Goal: Task Accomplishment & Management: Use online tool/utility

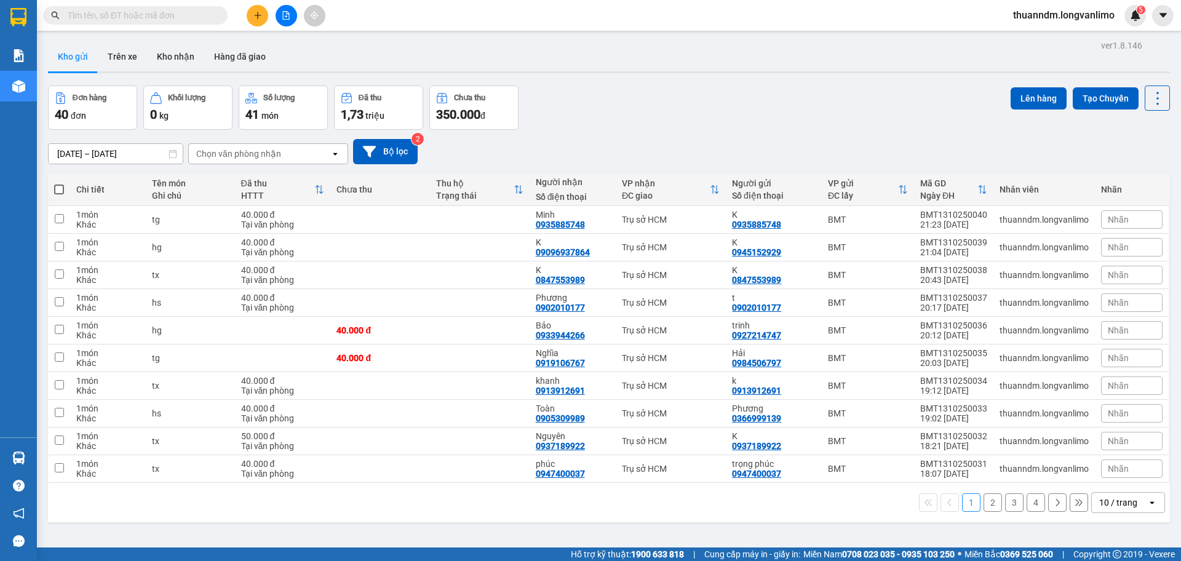
drag, startPoint x: 119, startPoint y: 59, endPoint x: 214, endPoint y: 73, distance: 95.8
click at [210, 74] on div "ver 1.8.146 Kho gửi Trên xe Kho nhận Hàng đã giao Đơn hàng 40 đơn Khối lượng 0 …" at bounding box center [609, 317] width 1132 height 561
click at [282, 14] on icon "file-add" at bounding box center [286, 15] width 9 height 9
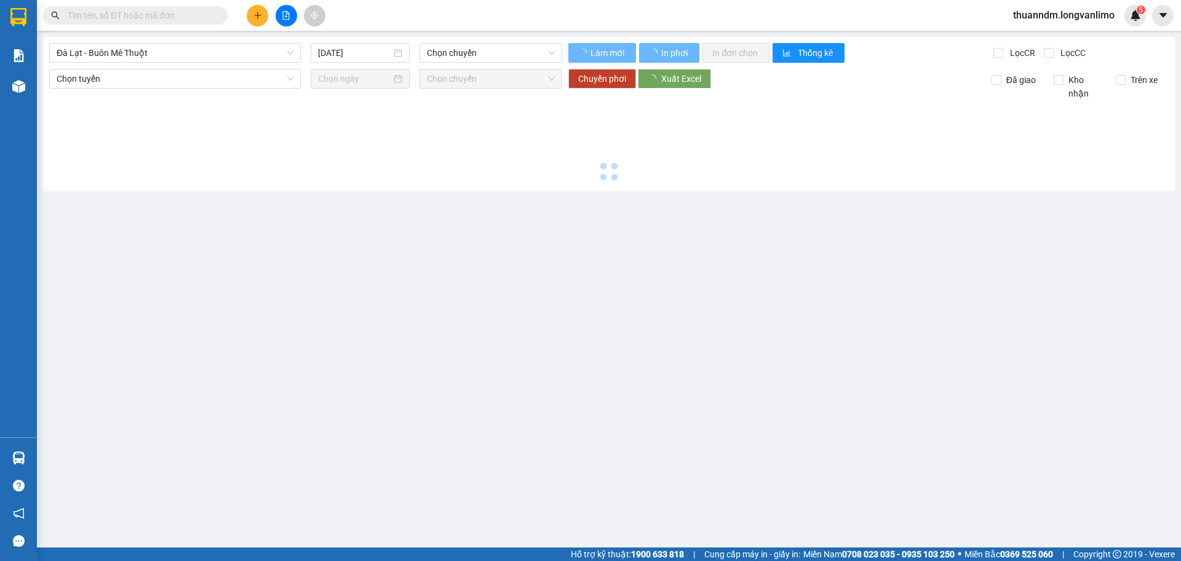
type input "[DATE]"
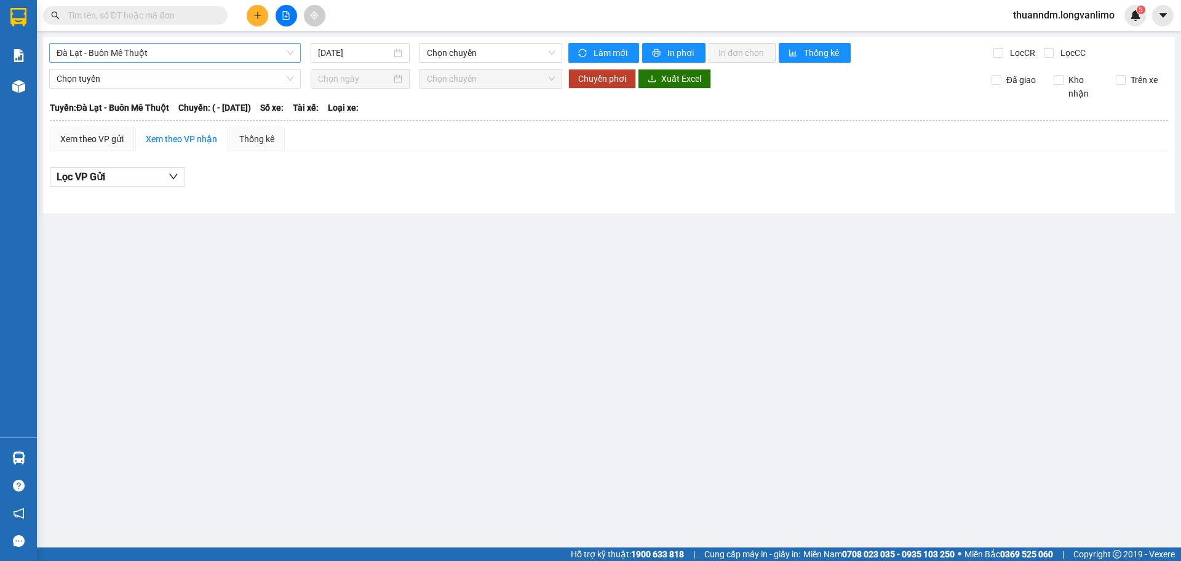
click at [268, 47] on span "Đà Lạt - Buôn Mê Thuột" at bounding box center [175, 53] width 237 height 18
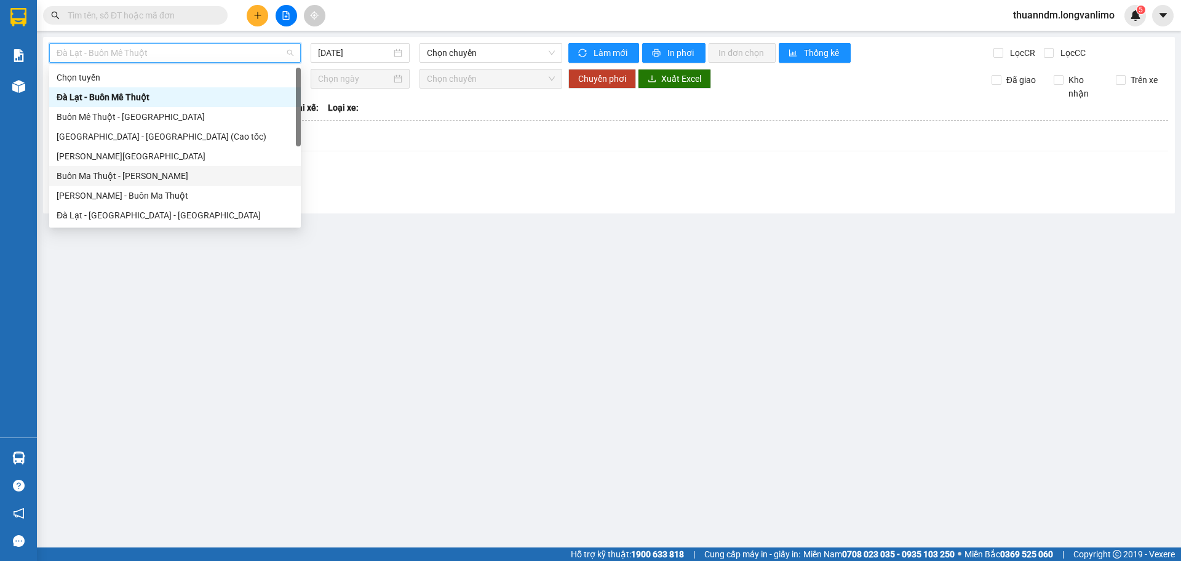
click at [212, 170] on div "Buôn Ma Thuột - [PERSON_NAME]" at bounding box center [175, 176] width 237 height 14
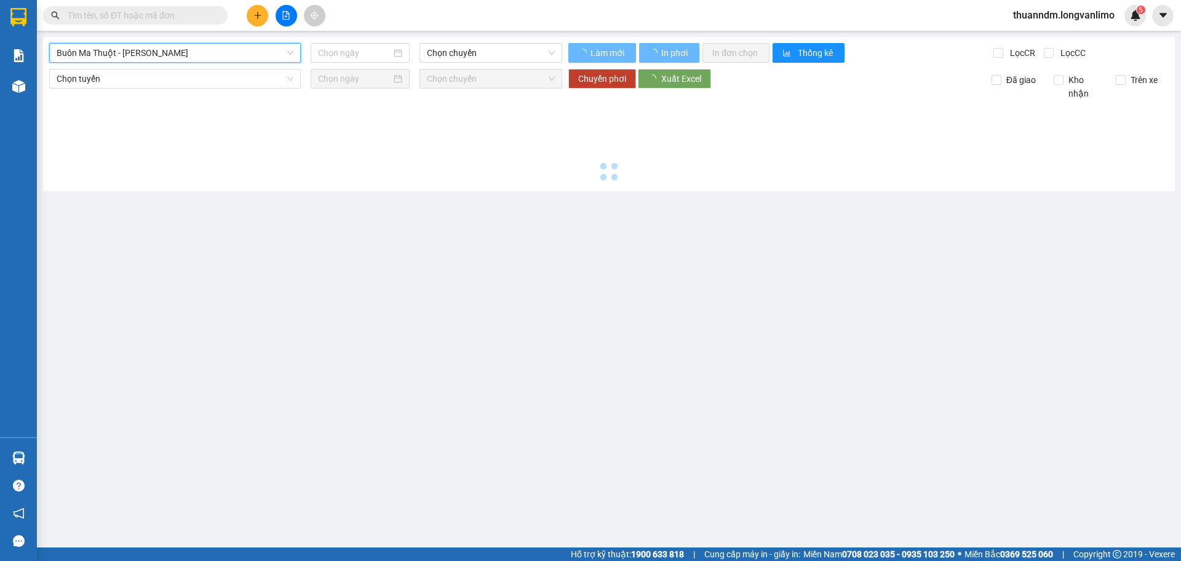
type input "[DATE]"
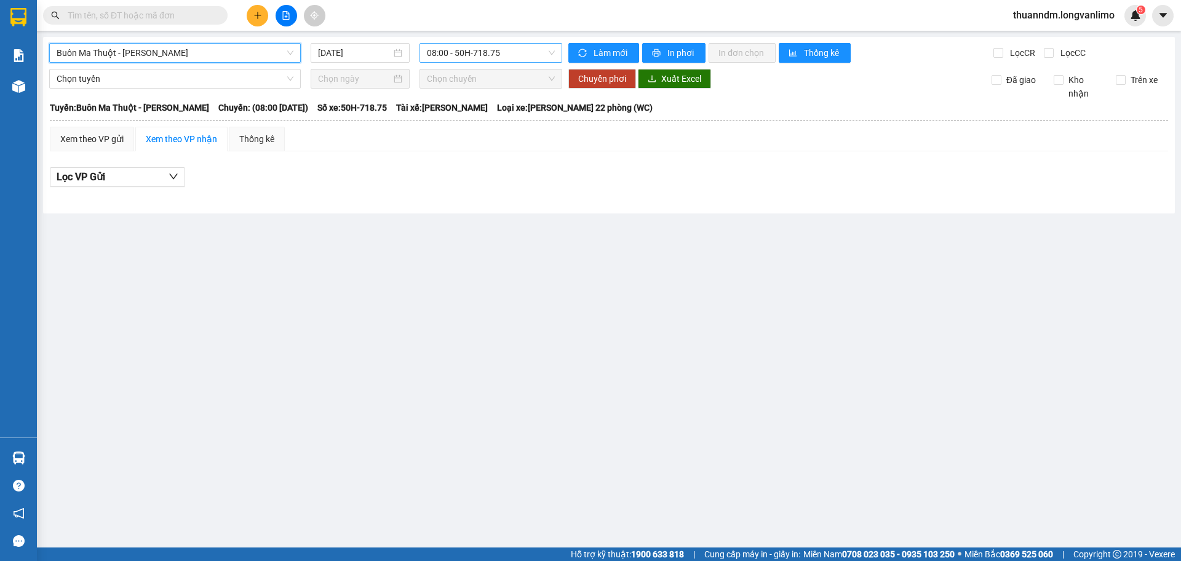
click at [457, 50] on span "08:00 - 50H-718.75" at bounding box center [491, 53] width 128 height 18
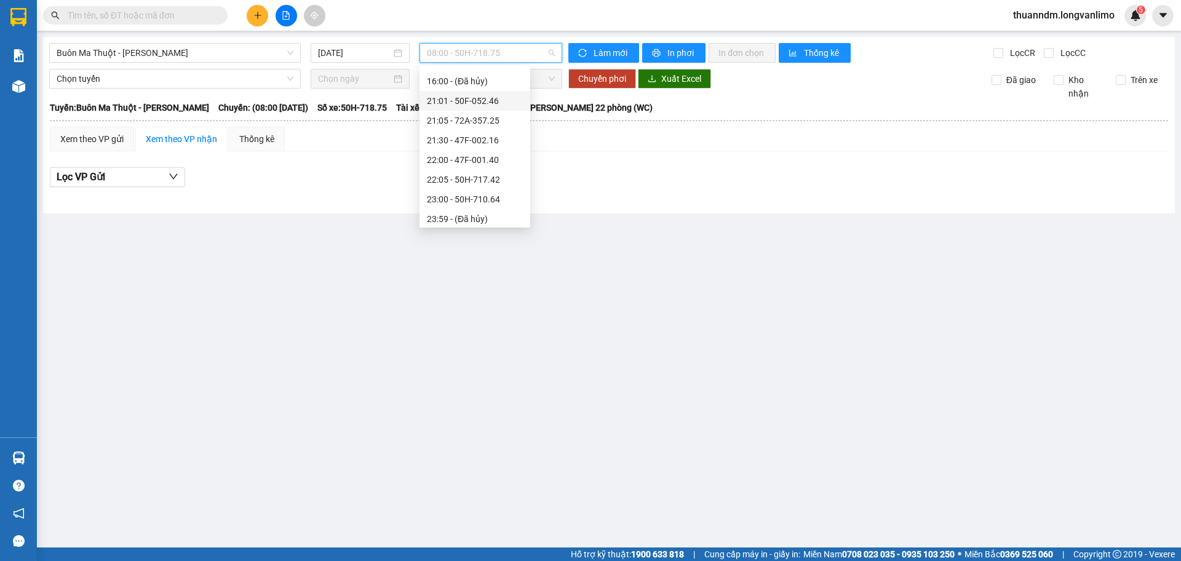
scroll to position [79, 0]
click at [365, 202] on div "Buôn Ma Thuột - [PERSON_NAME] [DATE] 08:00 - 50H-718.75 Làm mới In phơi In đơn …" at bounding box center [609, 125] width 1132 height 177
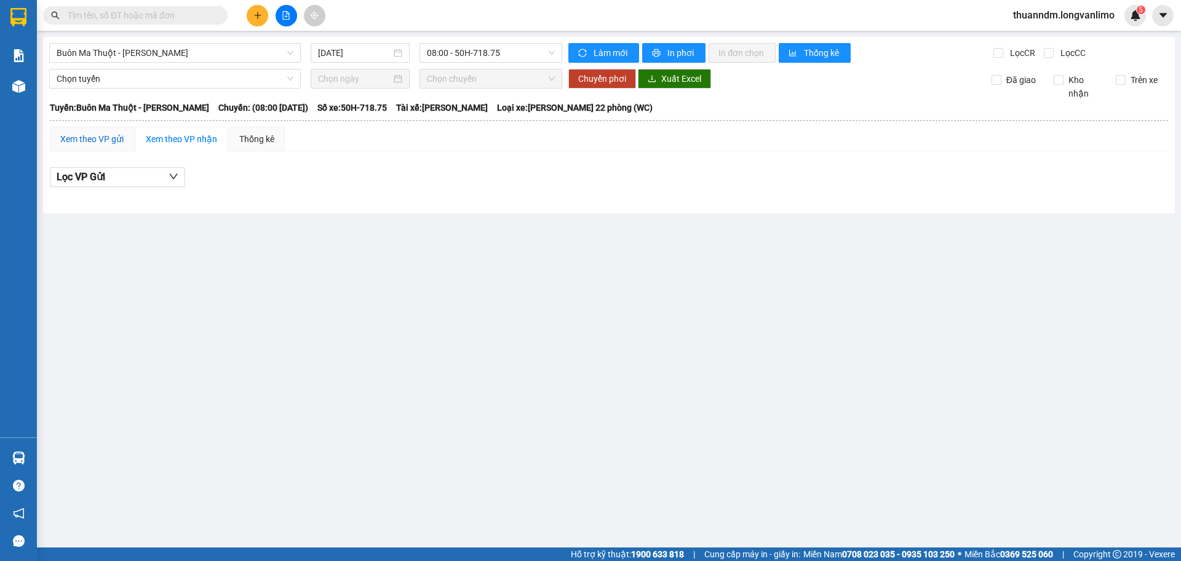
click at [121, 140] on div "Xem theo VP gửi" at bounding box center [91, 139] width 63 height 14
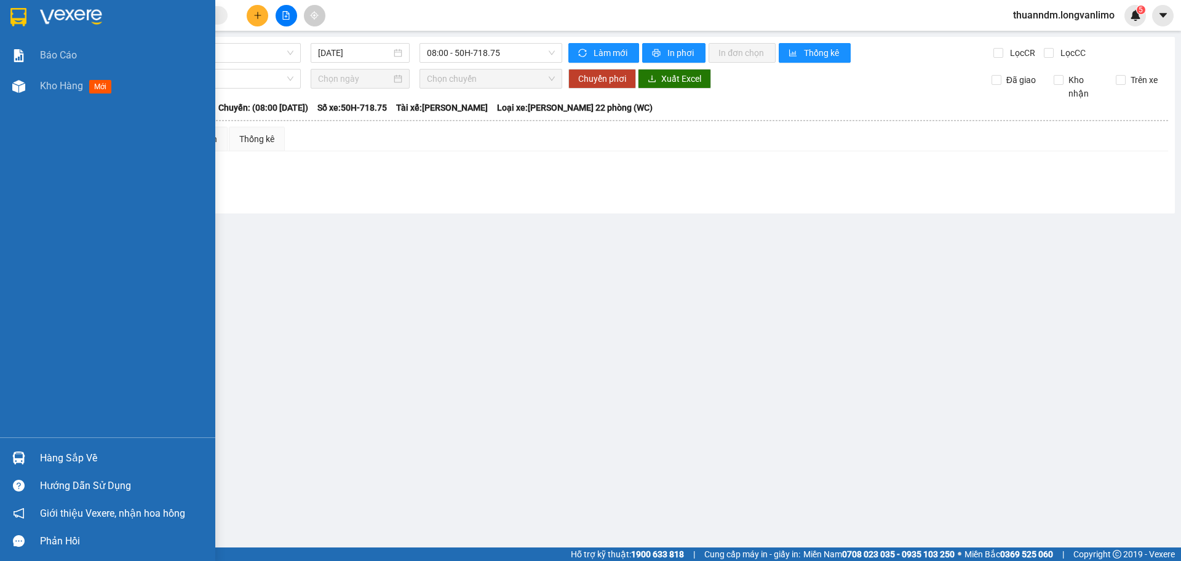
click at [26, 17] on img at bounding box center [18, 17] width 16 height 18
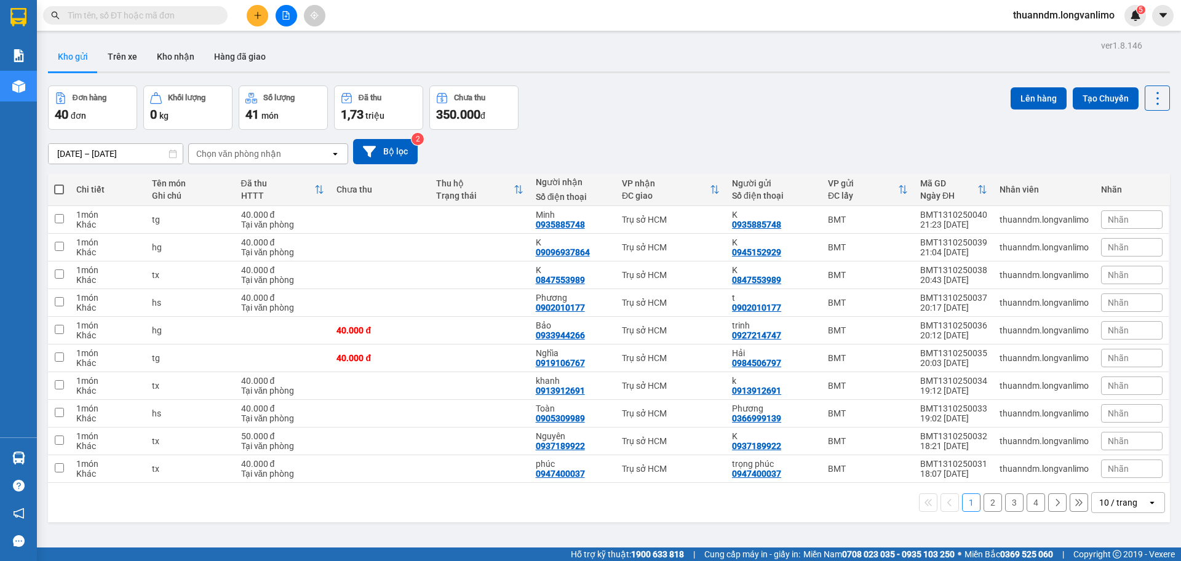
click at [165, 148] on input "[DATE] – [DATE]" at bounding box center [116, 154] width 134 height 20
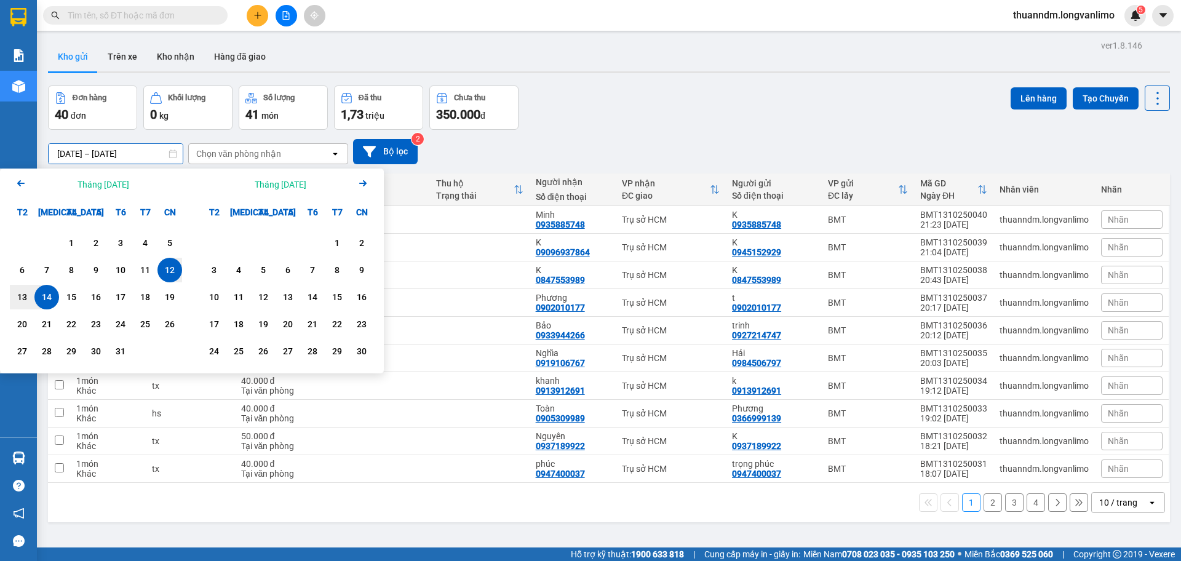
click at [50, 296] on div "14" at bounding box center [46, 297] width 17 height 15
click at [51, 295] on div "14" at bounding box center [46, 297] width 17 height 15
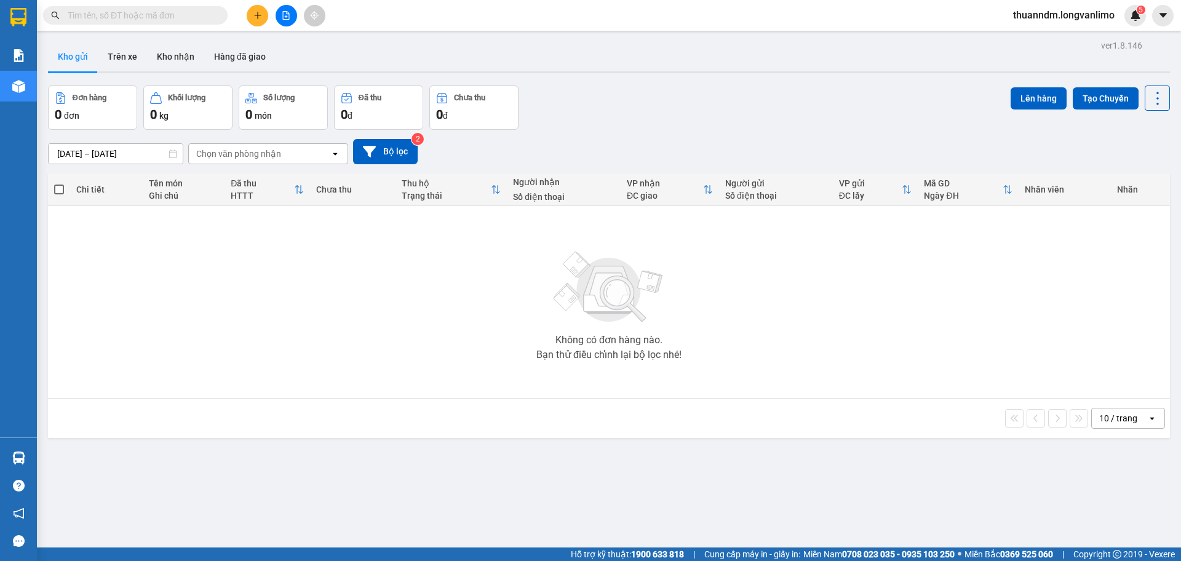
click at [119, 154] on input "[DATE] – [DATE]" at bounding box center [116, 154] width 134 height 20
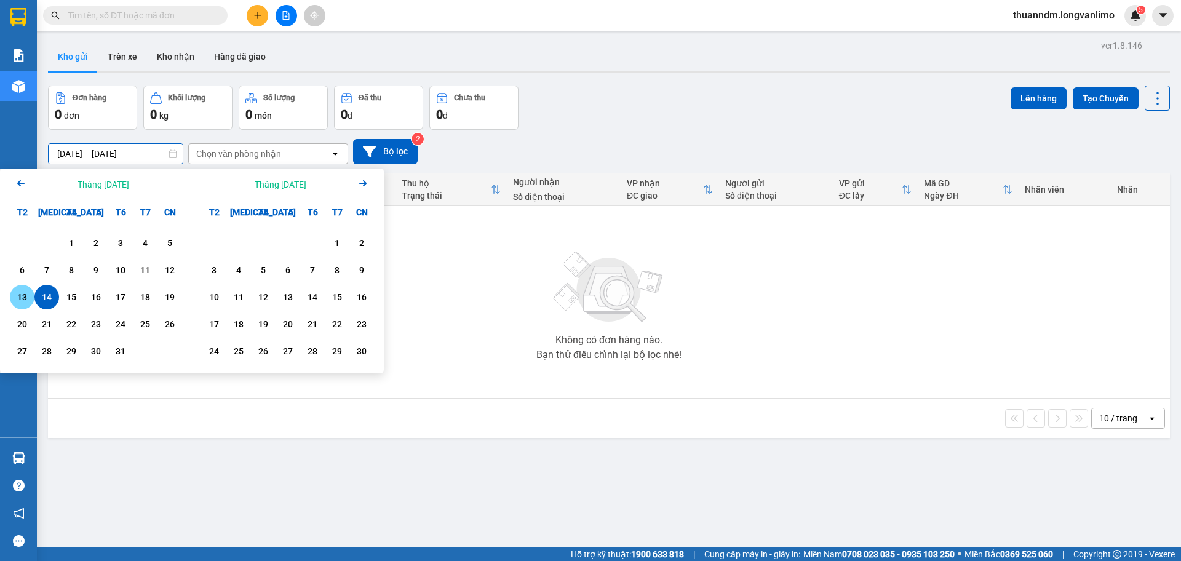
click at [28, 300] on div "13" at bounding box center [22, 297] width 17 height 15
type input "[DATE] – [DATE]"
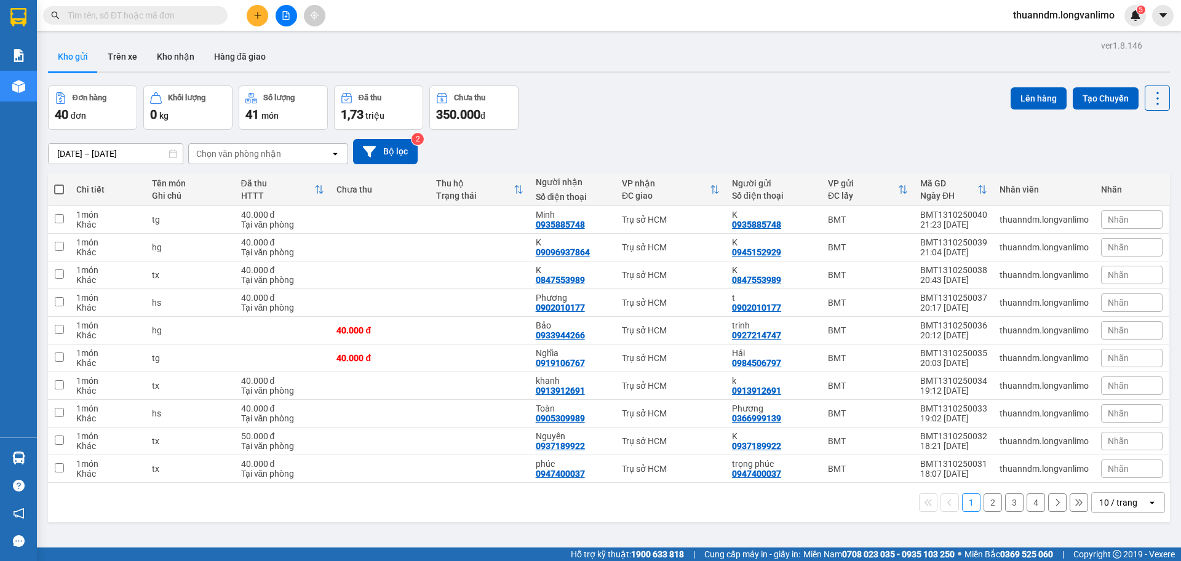
click at [277, 157] on div "Chọn văn phòng nhận" at bounding box center [238, 154] width 85 height 12
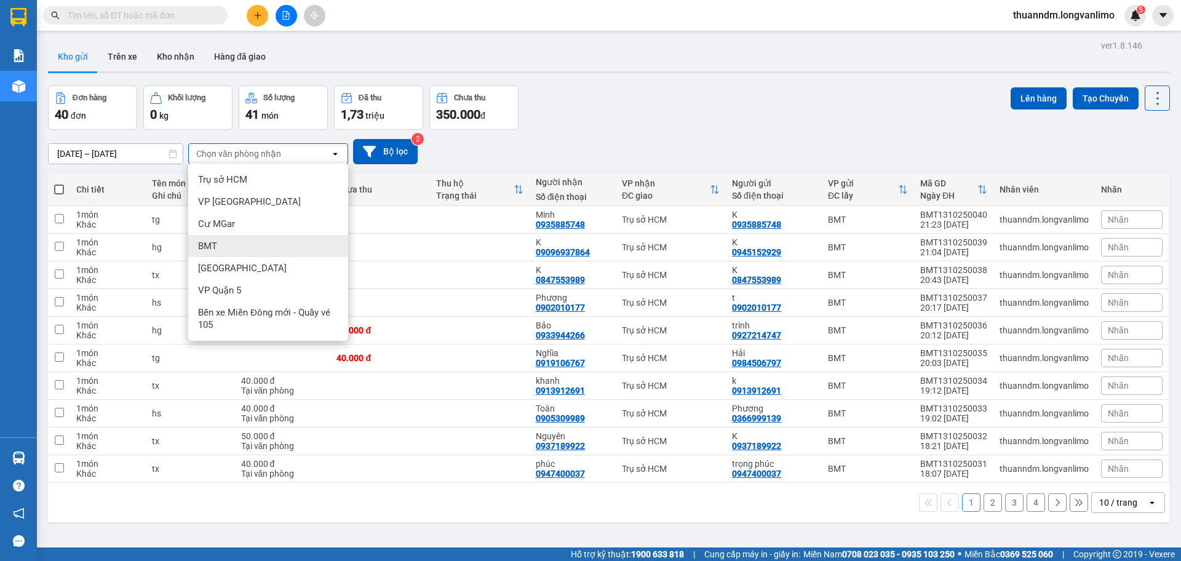
click at [275, 241] on div "BMT" at bounding box center [268, 246] width 160 height 22
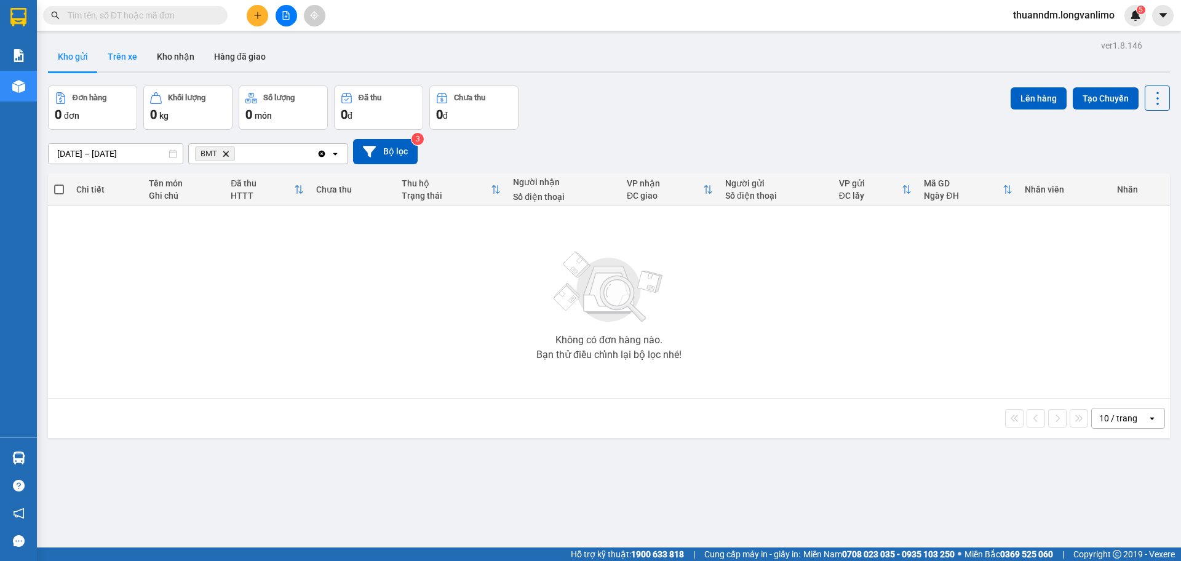
click at [127, 57] on button "Trên xe" at bounding box center [122, 57] width 49 height 30
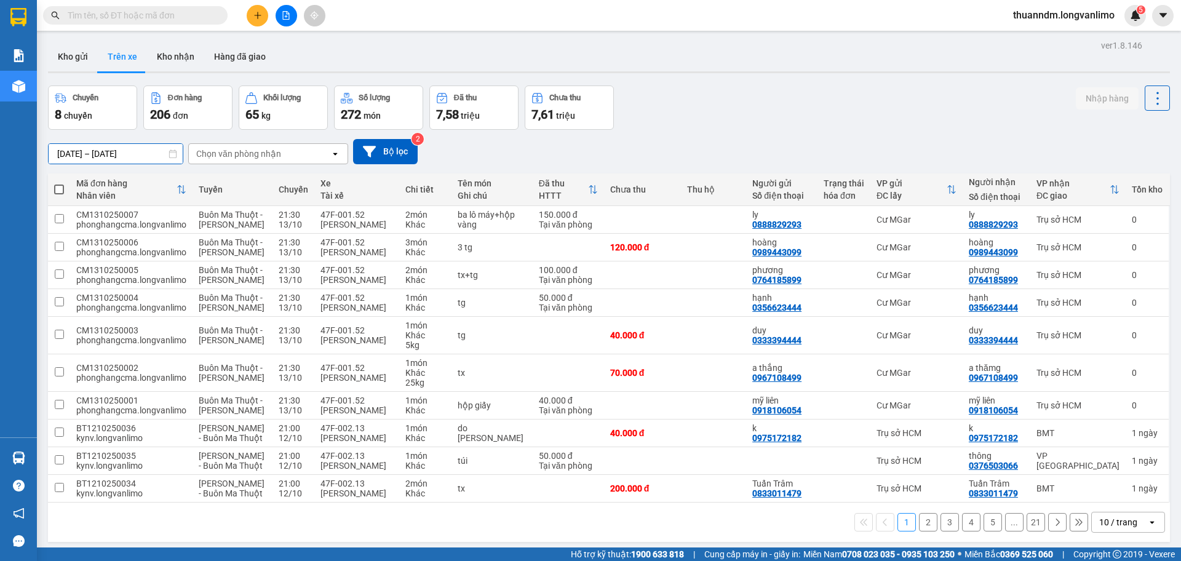
click at [145, 156] on input "[DATE] – [DATE]" at bounding box center [116, 154] width 134 height 20
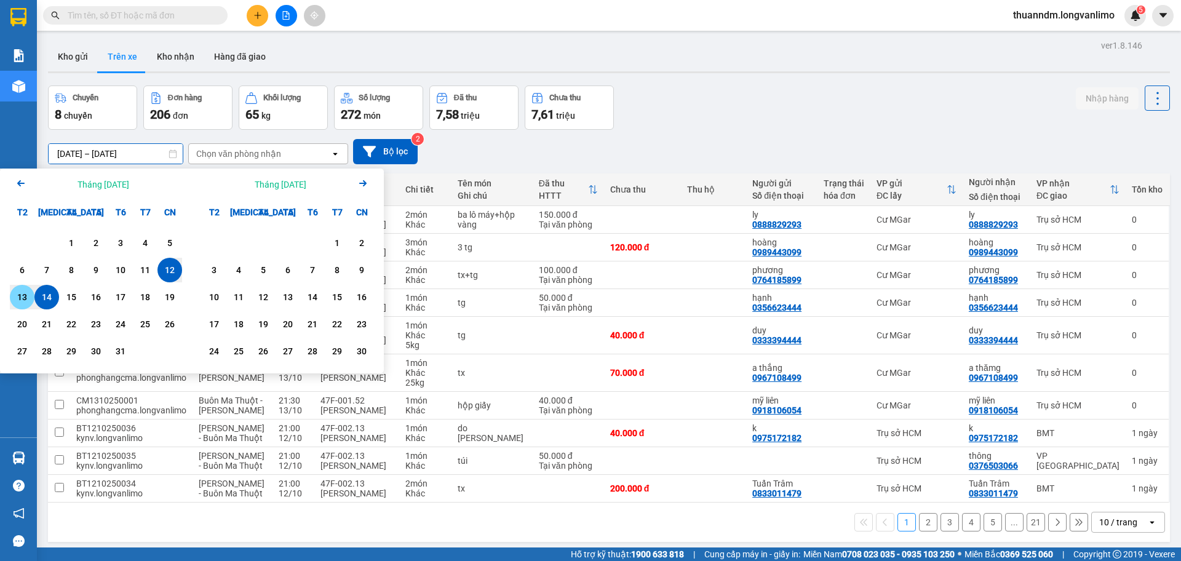
click at [24, 296] on div "13" at bounding box center [22, 297] width 17 height 15
type input "[DATE] – [DATE]"
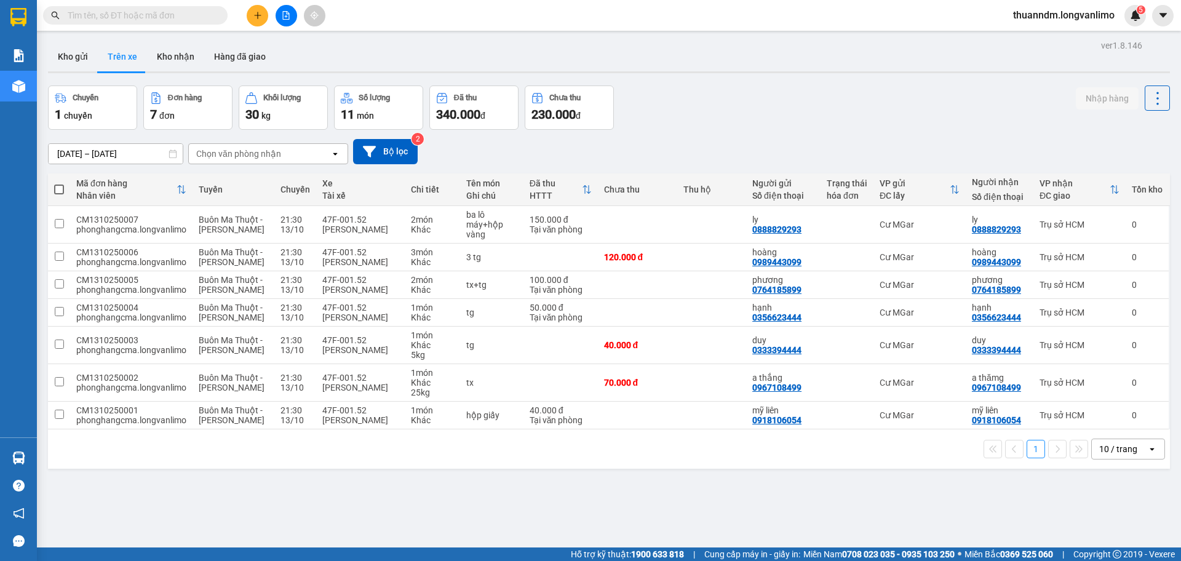
click at [260, 149] on div "Chọn văn phòng nhận" at bounding box center [238, 154] width 85 height 12
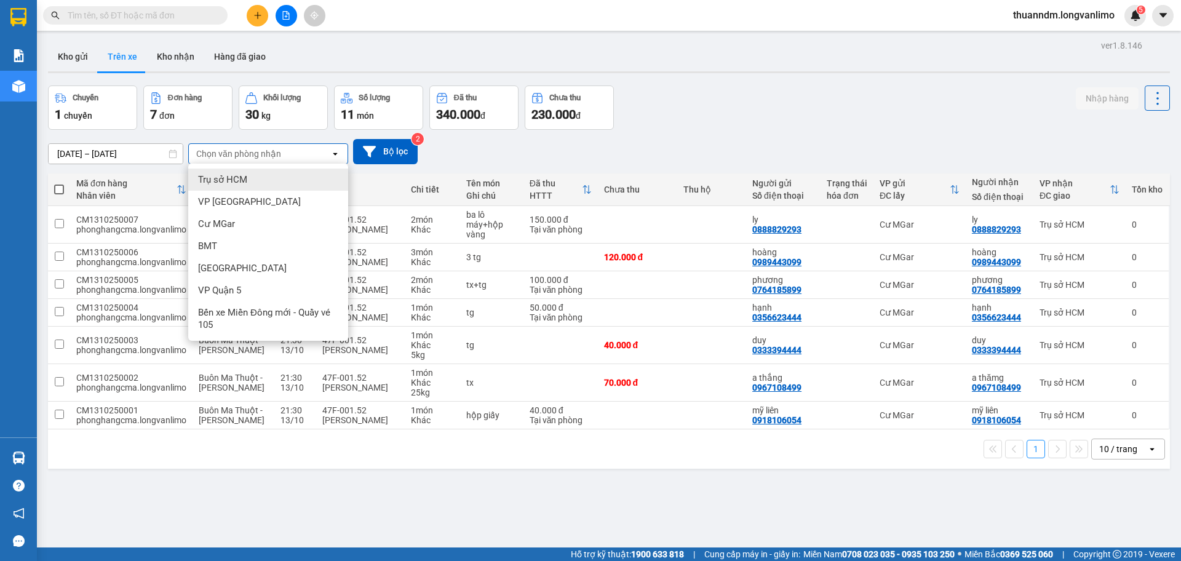
click at [250, 170] on div "Trụ sở HCM" at bounding box center [268, 180] width 160 height 22
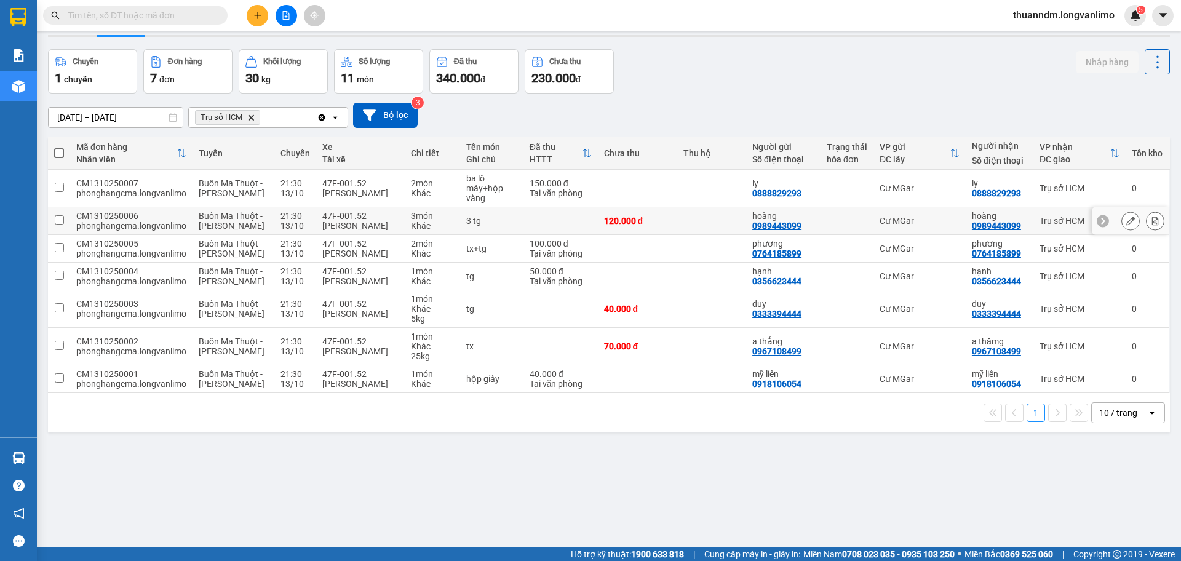
scroll to position [57, 0]
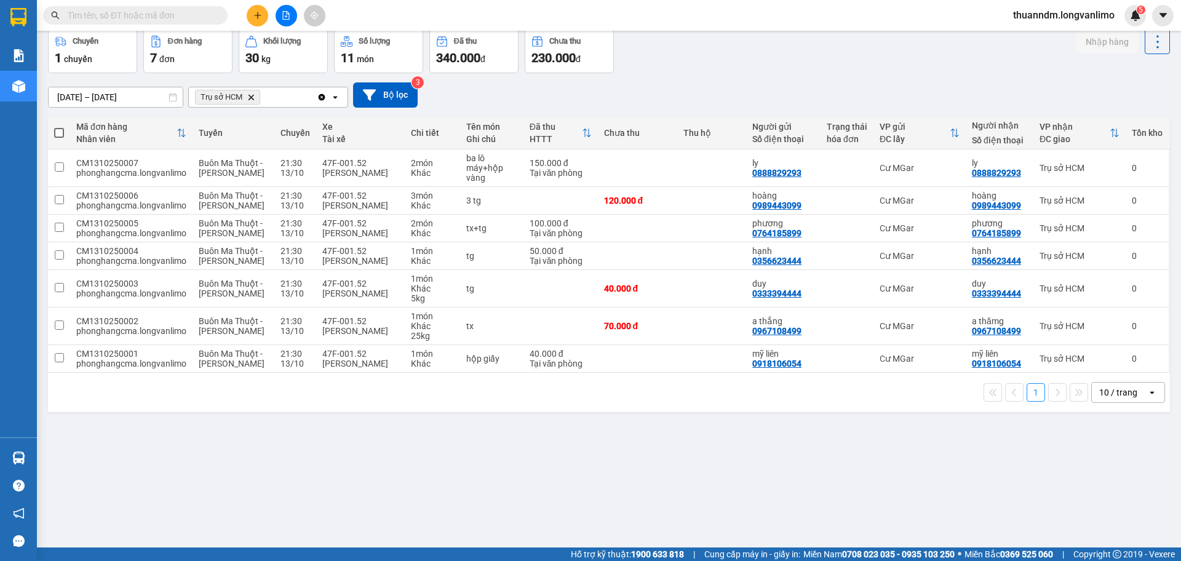
click at [247, 97] on span "Trụ sở HCM Delete" at bounding box center [227, 97] width 65 height 15
click at [251, 98] on icon "Trụ sở HCM, close by backspace" at bounding box center [252, 97] width 6 height 6
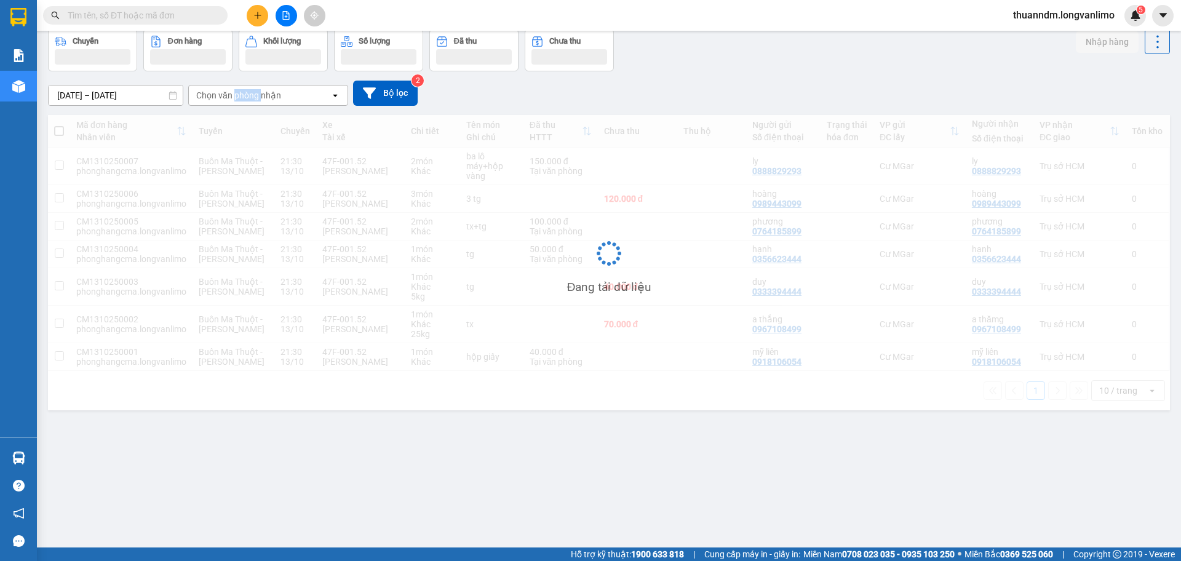
click at [251, 98] on div "Chọn văn phòng nhận" at bounding box center [238, 95] width 85 height 12
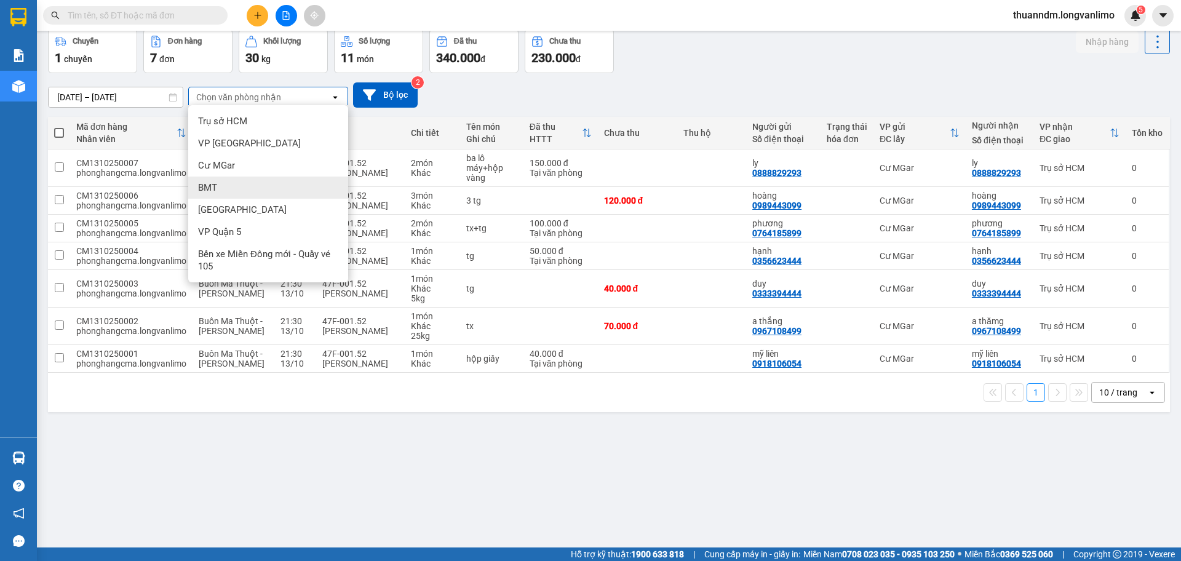
click at [247, 196] on div "BMT" at bounding box center [268, 188] width 160 height 22
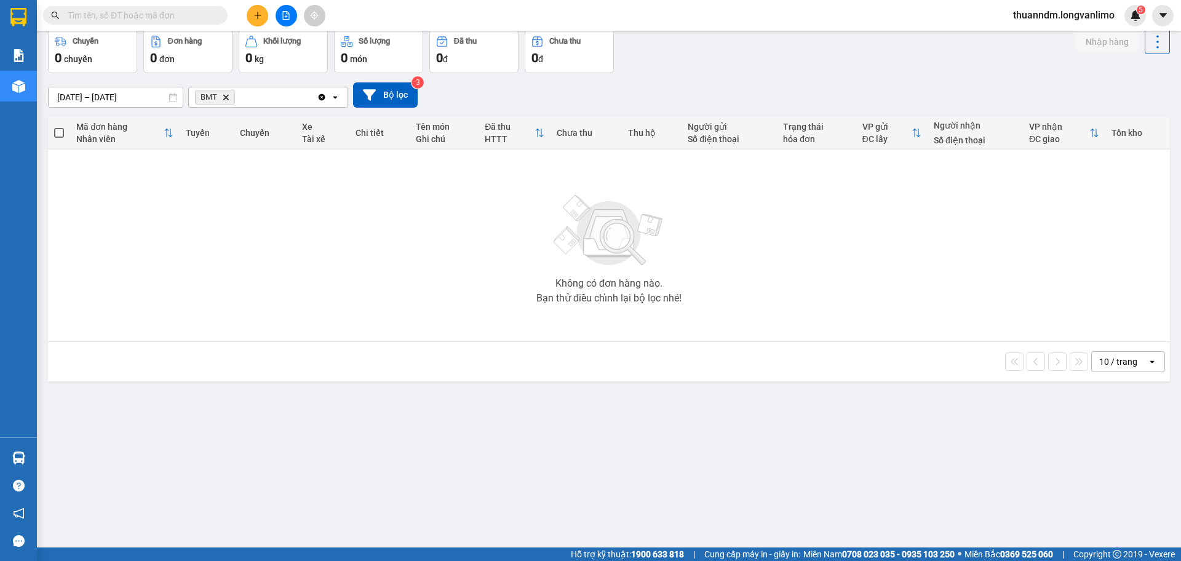
click at [231, 98] on span "BMT Delete" at bounding box center [215, 97] width 40 height 15
click at [228, 94] on icon "Delete" at bounding box center [225, 96] width 7 height 7
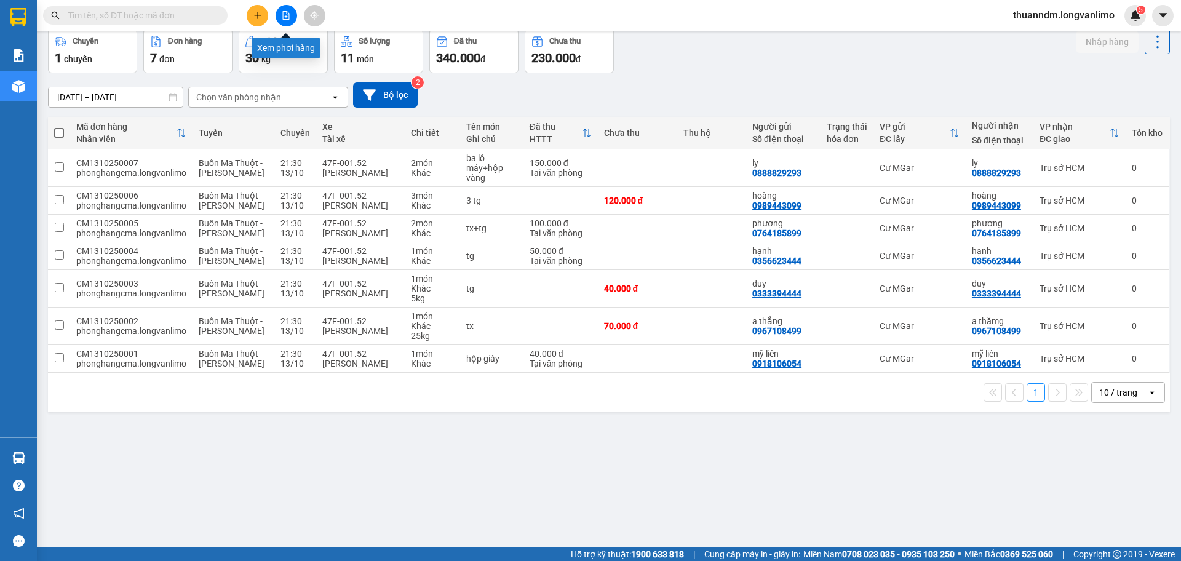
click at [290, 18] on button at bounding box center [287, 16] width 22 height 22
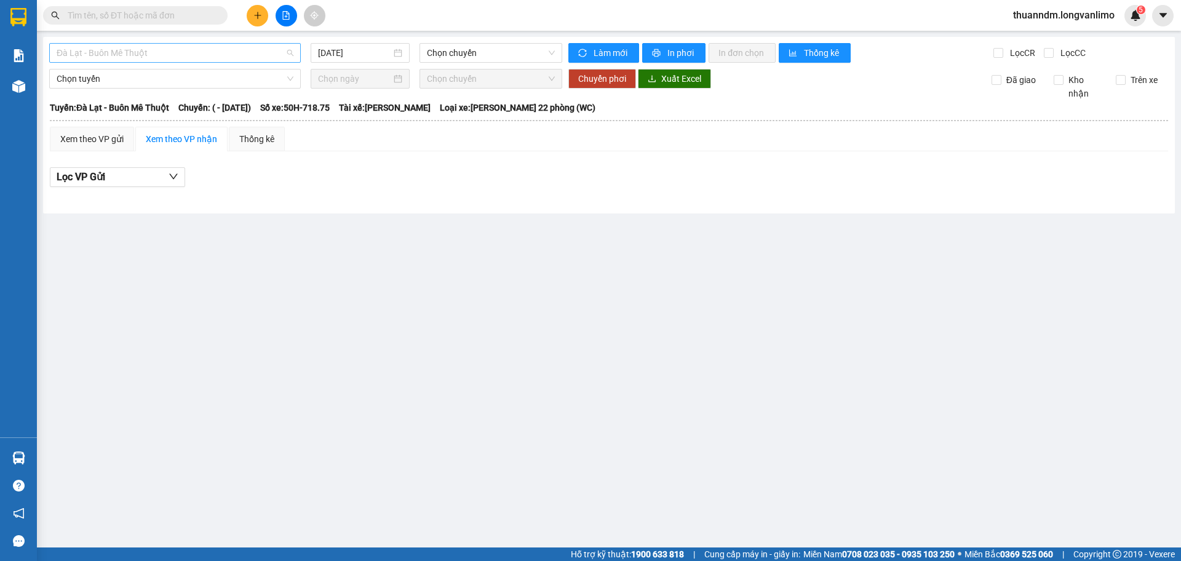
click at [256, 53] on span "Đà Lạt - Buôn Mê Thuột" at bounding box center [175, 53] width 237 height 18
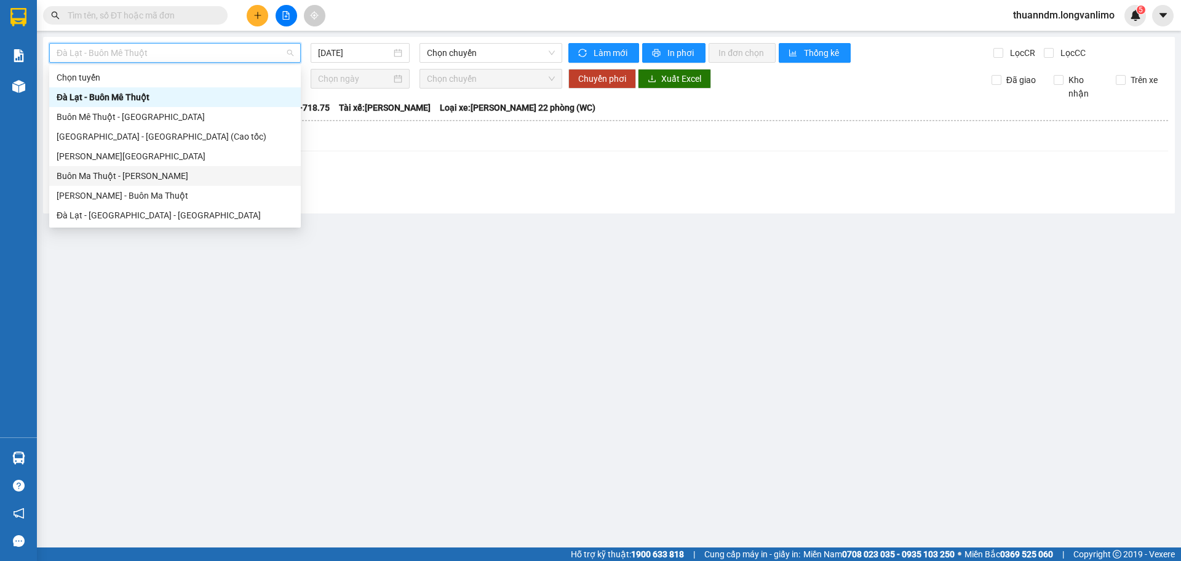
click at [169, 172] on div "Buôn Ma Thuột - [PERSON_NAME]" at bounding box center [175, 176] width 237 height 14
type input "[DATE]"
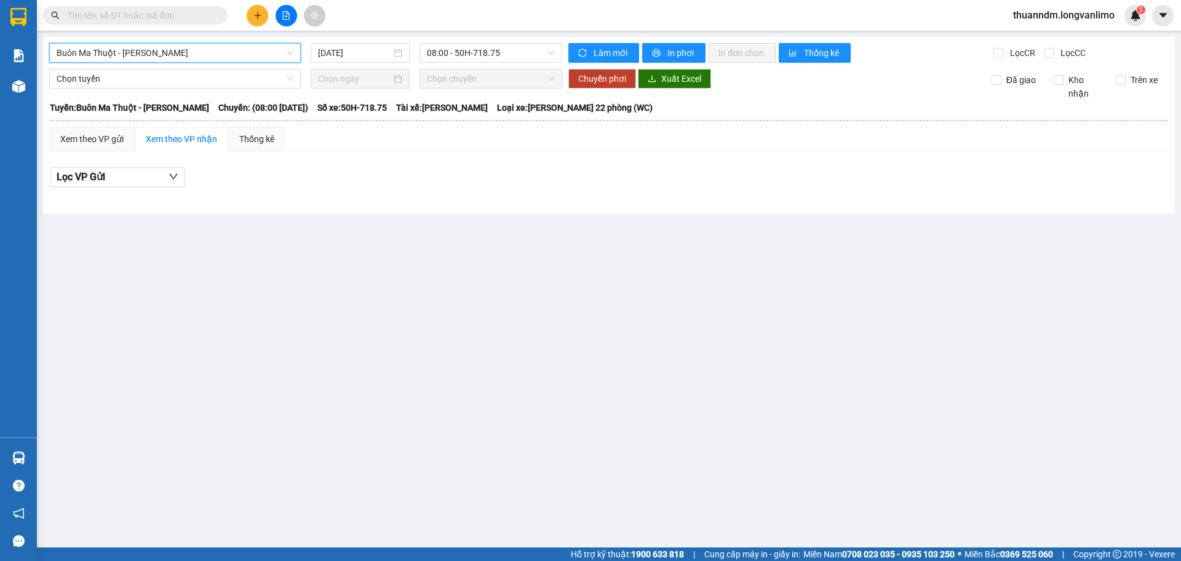
click at [177, 53] on span "Buôn Ma Thuột - [PERSON_NAME]" at bounding box center [175, 53] width 237 height 18
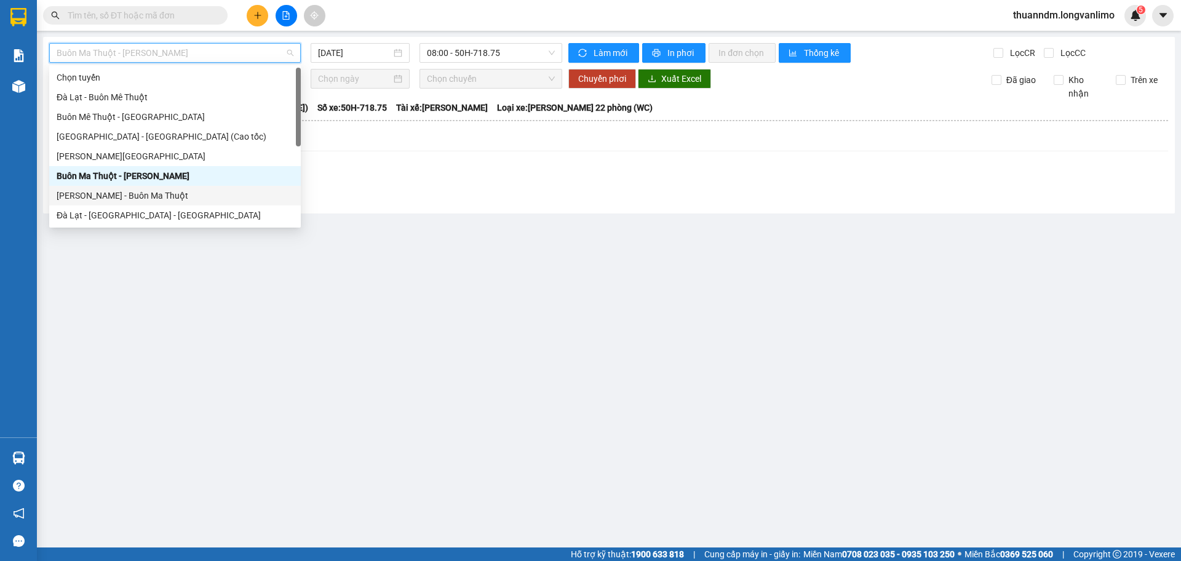
click at [179, 197] on div "[PERSON_NAME] - Buôn Ma Thuột" at bounding box center [175, 196] width 237 height 14
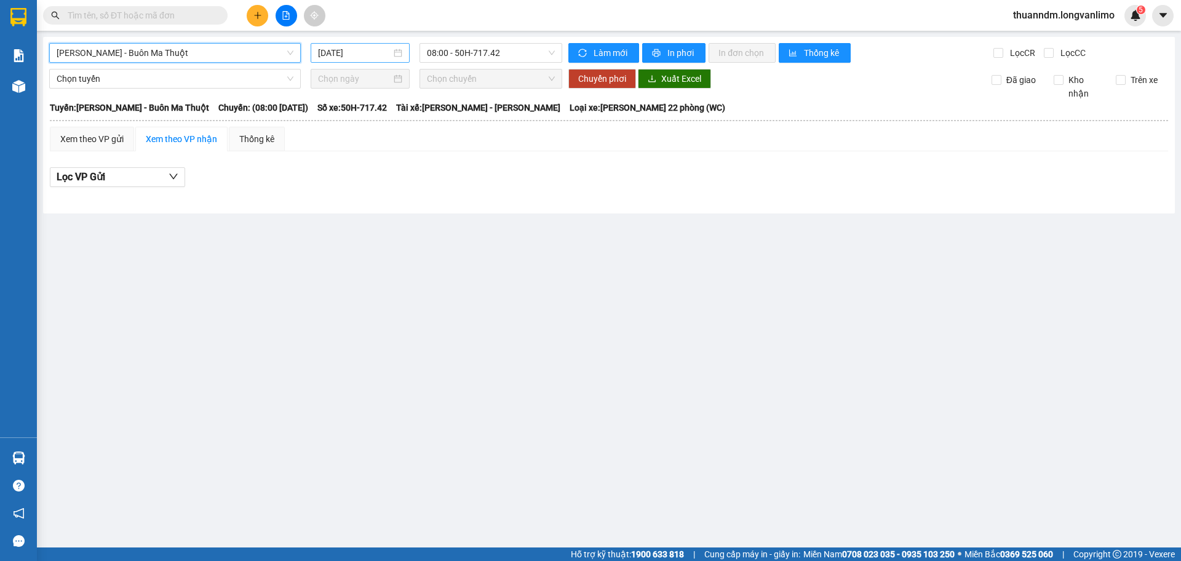
click at [380, 54] on input "[DATE]" at bounding box center [354, 53] width 73 height 14
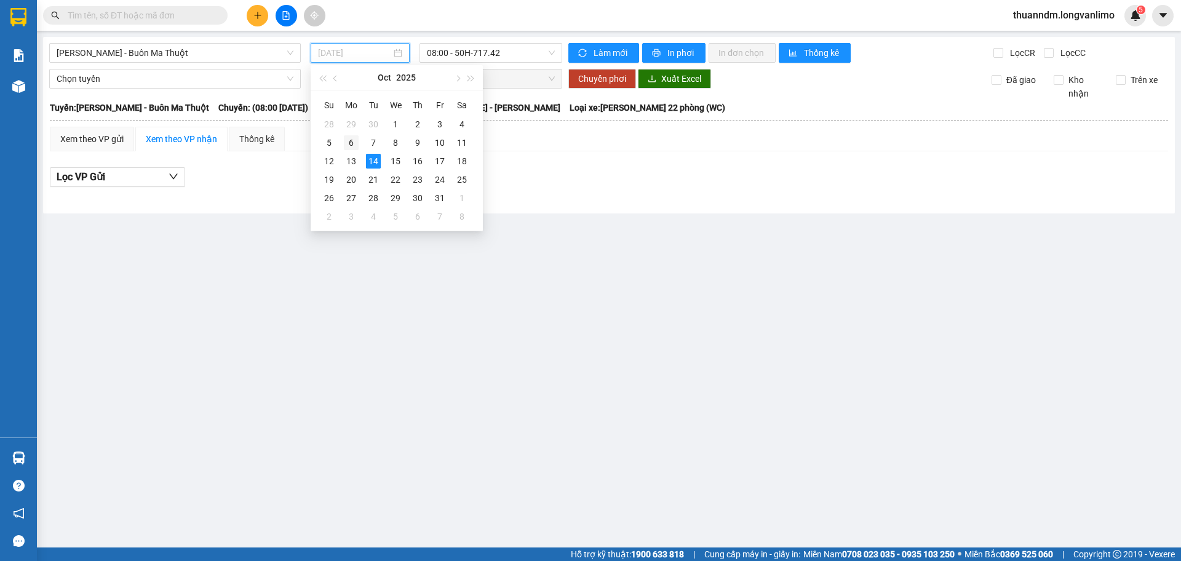
click at [359, 151] on td "6" at bounding box center [351, 142] width 22 height 18
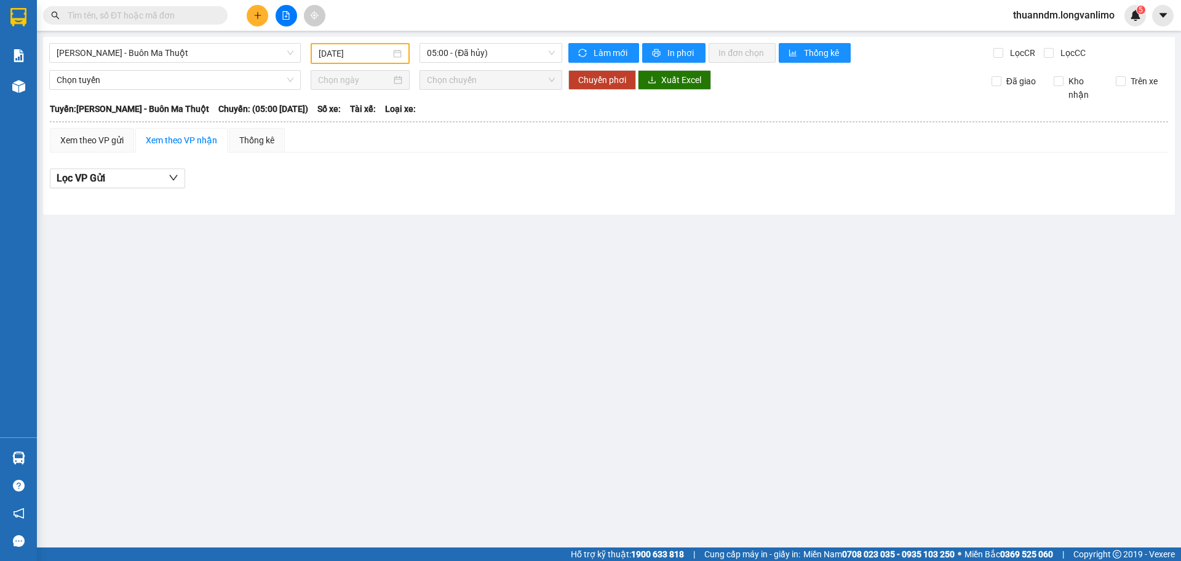
click at [381, 44] on div "[DATE]" at bounding box center [360, 53] width 99 height 21
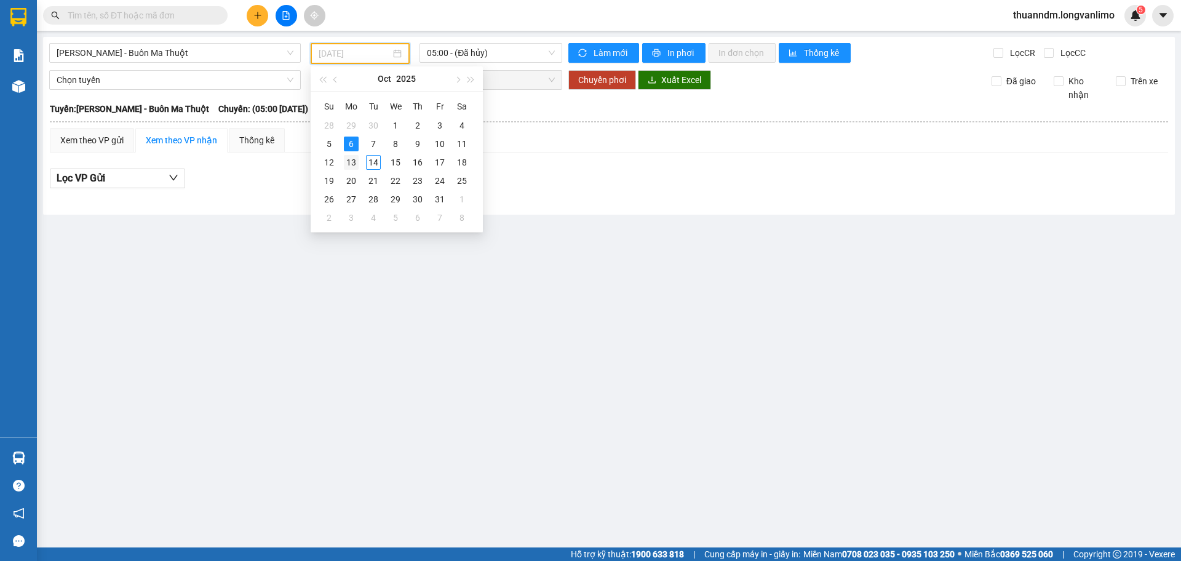
click at [353, 159] on div "13" at bounding box center [351, 162] width 15 height 15
type input "[DATE]"
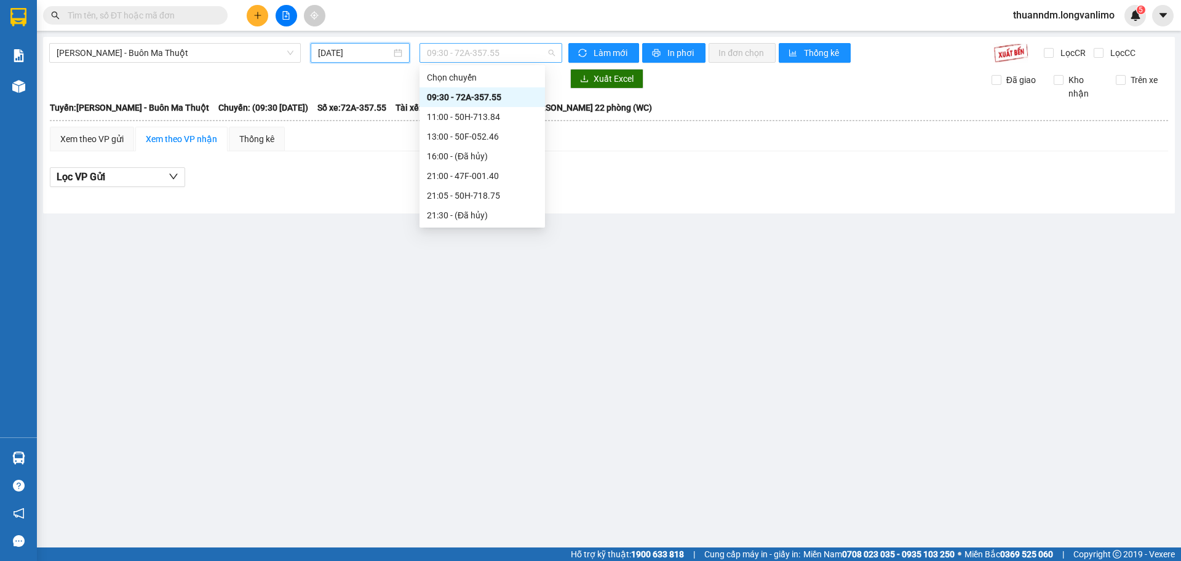
click at [472, 54] on span "09:30 - 72A-357.55" at bounding box center [491, 53] width 128 height 18
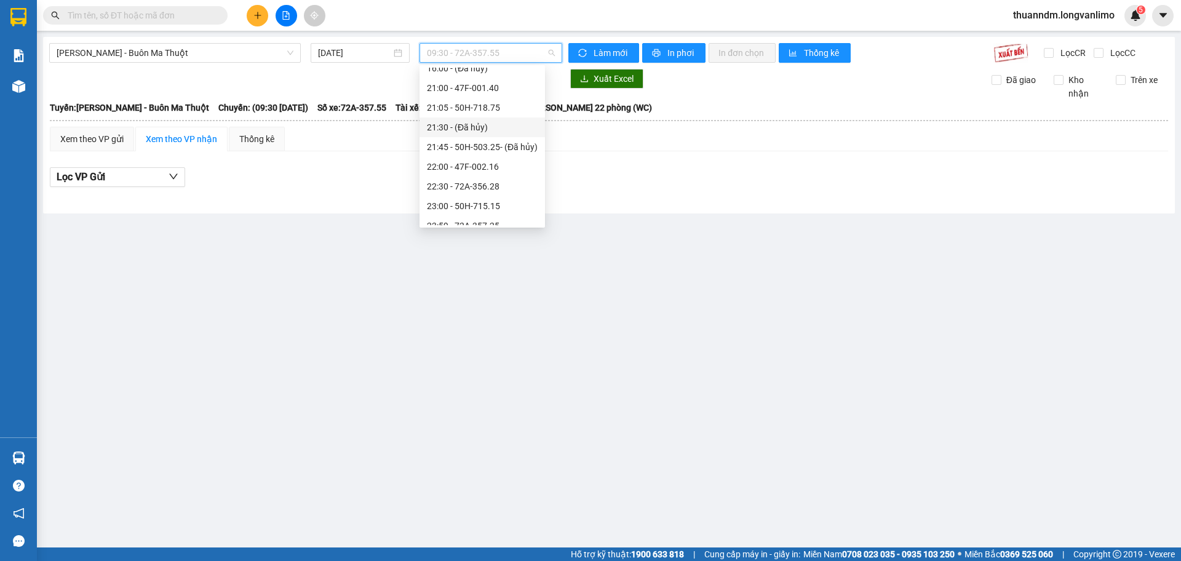
scroll to position [98, 0]
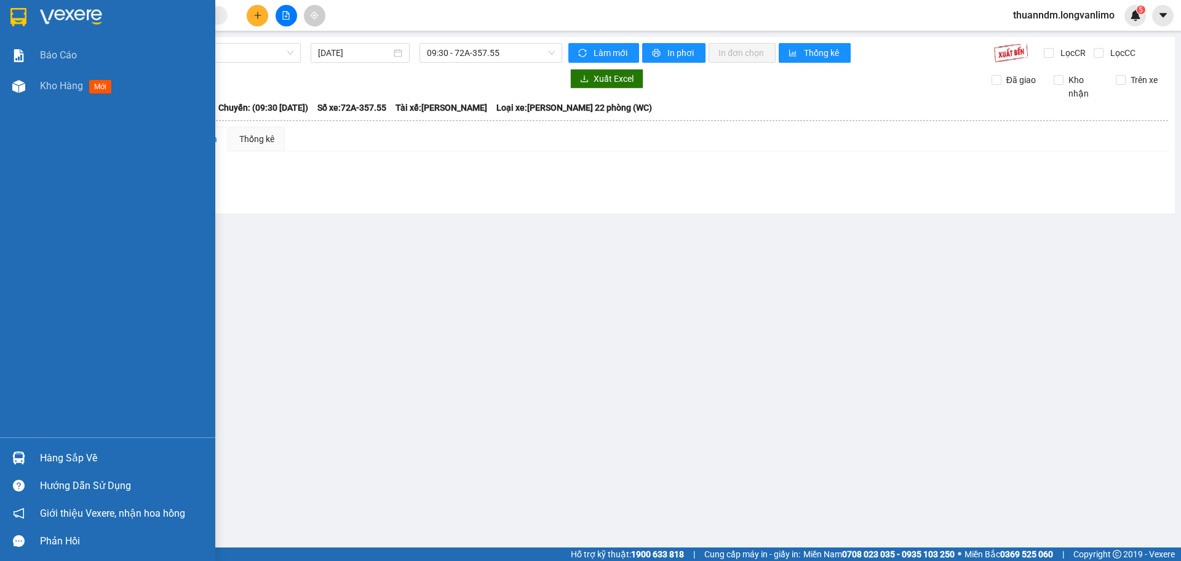
click at [11, 2] on div at bounding box center [107, 20] width 215 height 40
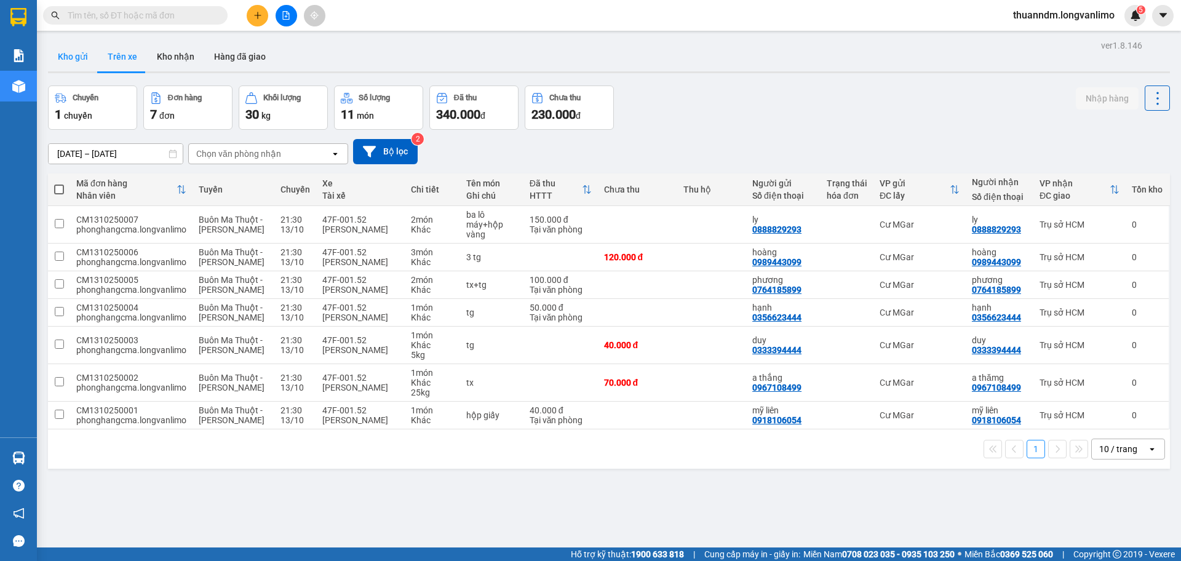
click at [86, 57] on button "Kho gửi" at bounding box center [73, 57] width 50 height 30
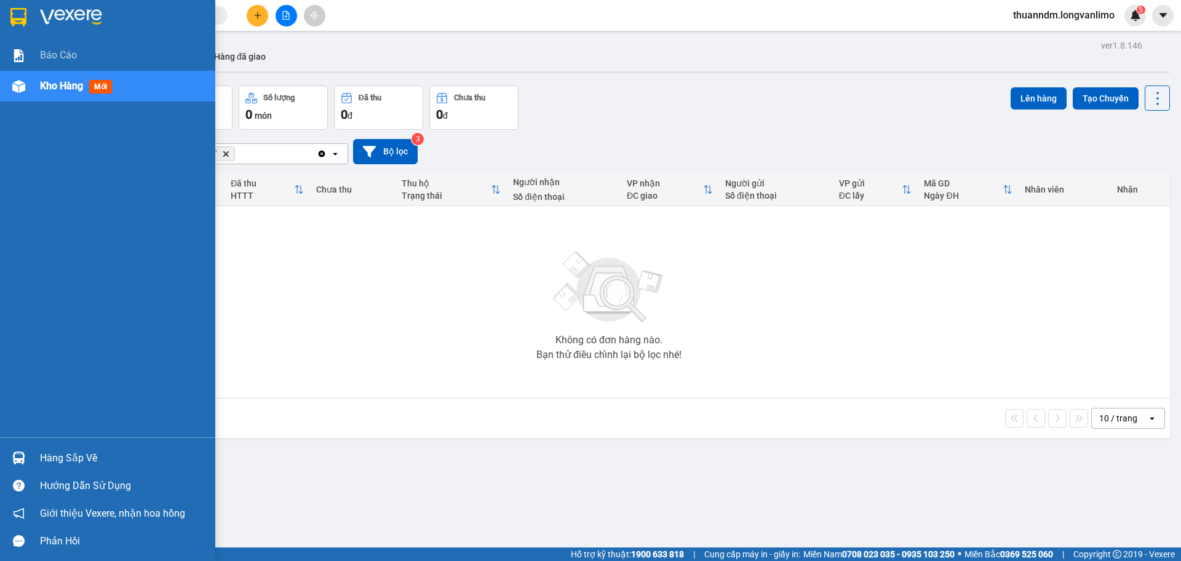
click at [25, 24] on img at bounding box center [18, 17] width 16 height 18
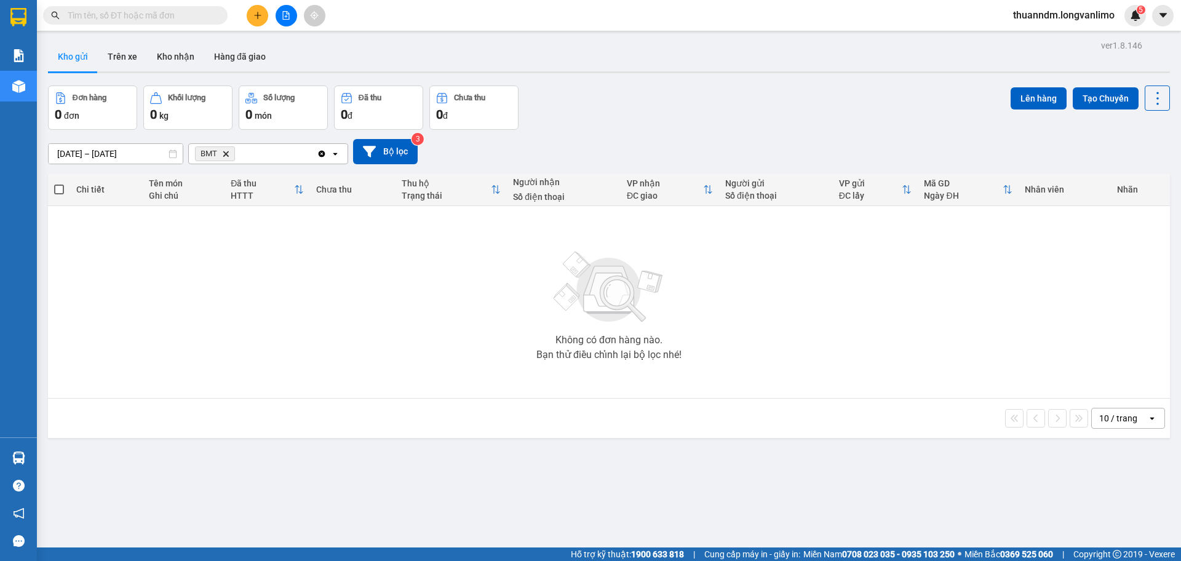
click at [229, 153] on icon "Delete" at bounding box center [225, 153] width 7 height 7
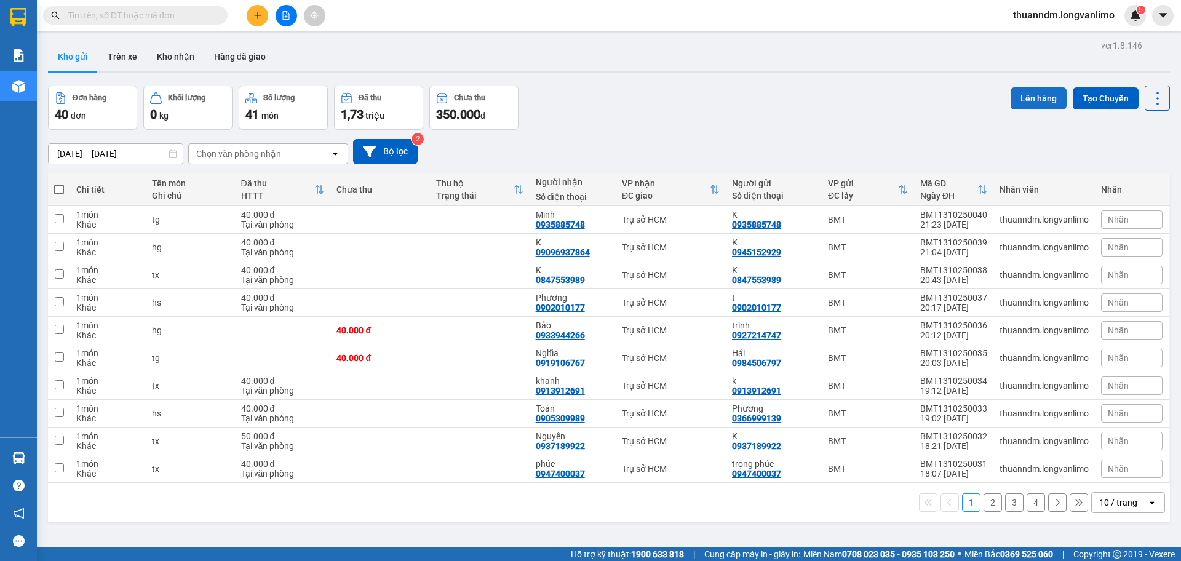
click at [1020, 100] on button "Lên hàng" at bounding box center [1039, 98] width 56 height 22
click at [1100, 503] on div "10 / trang" at bounding box center [1118, 502] width 38 height 12
click at [1102, 426] on span "50 / trang" at bounding box center [1111, 431] width 39 height 12
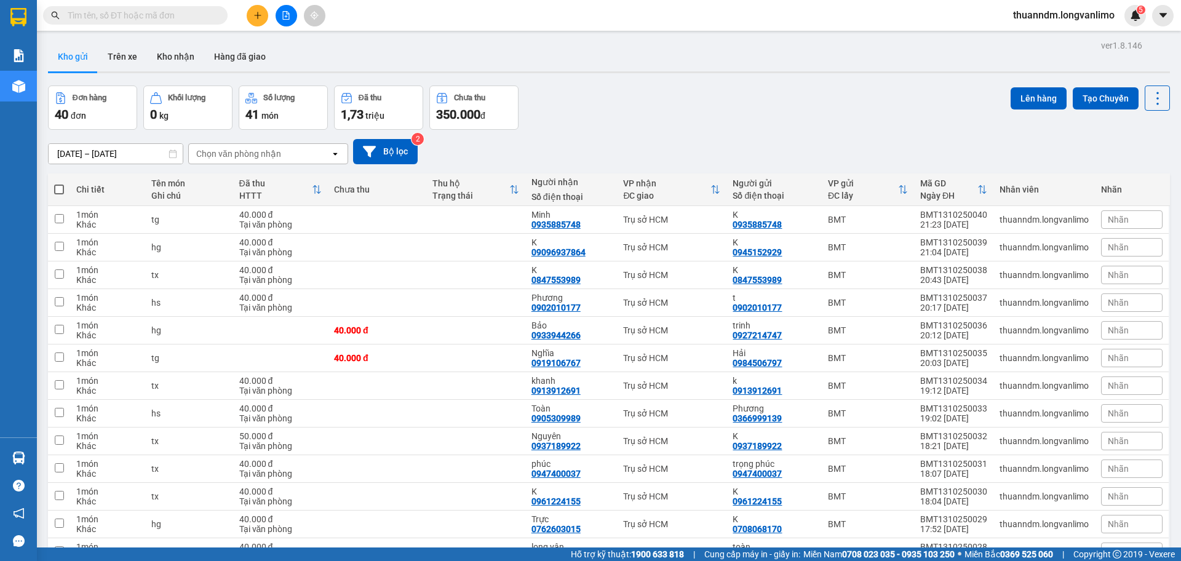
click at [63, 191] on span at bounding box center [59, 190] width 10 height 10
click at [59, 183] on input "checkbox" at bounding box center [59, 183] width 0 height 0
checkbox input "true"
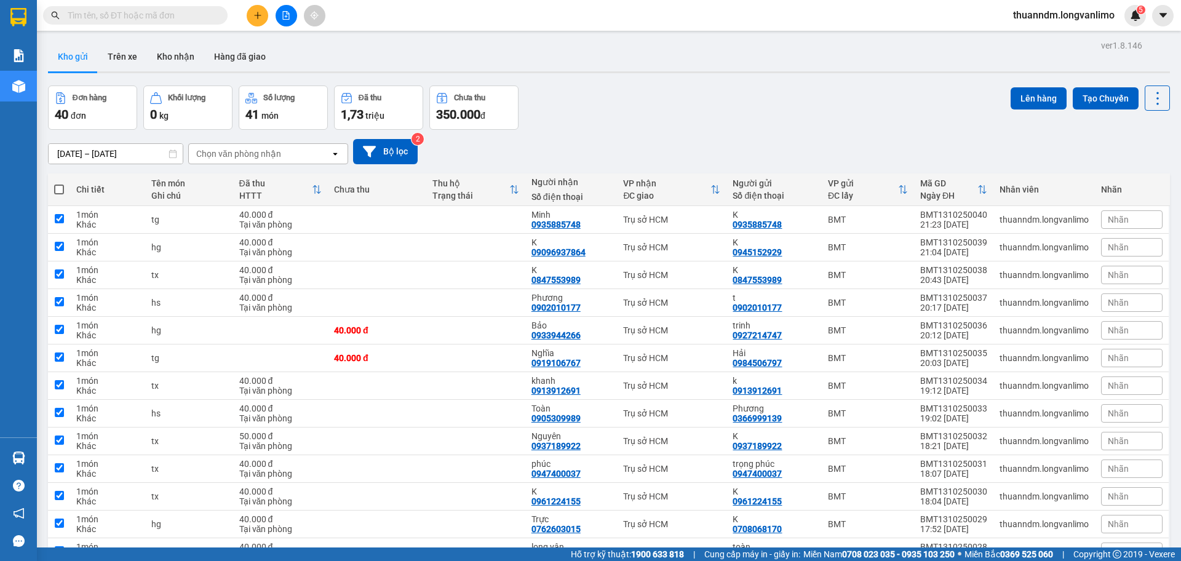
checkbox input "true"
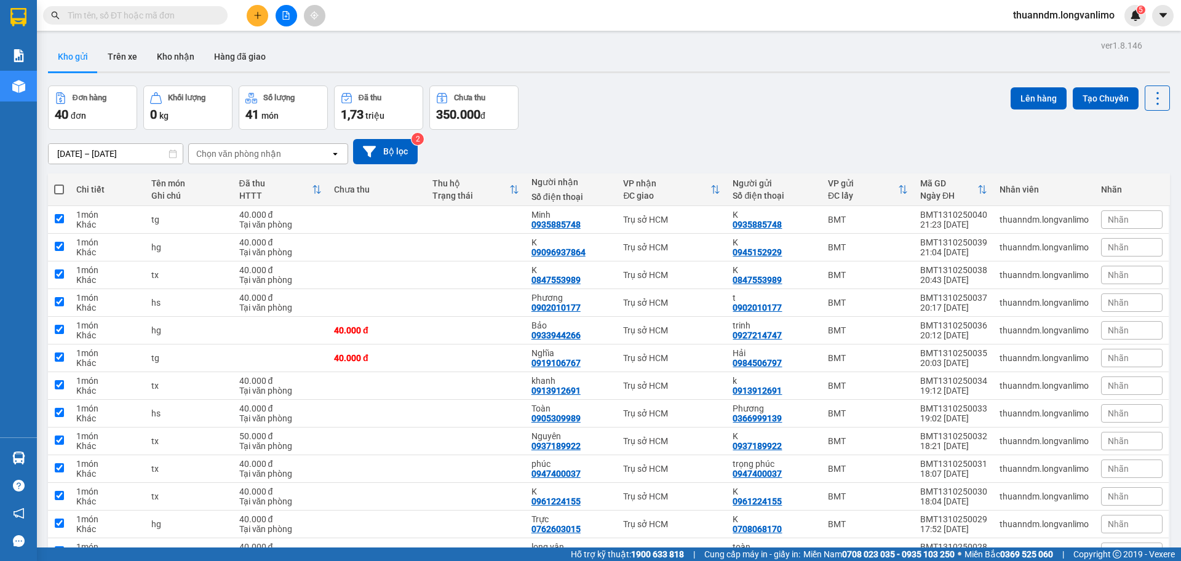
checkbox input "true"
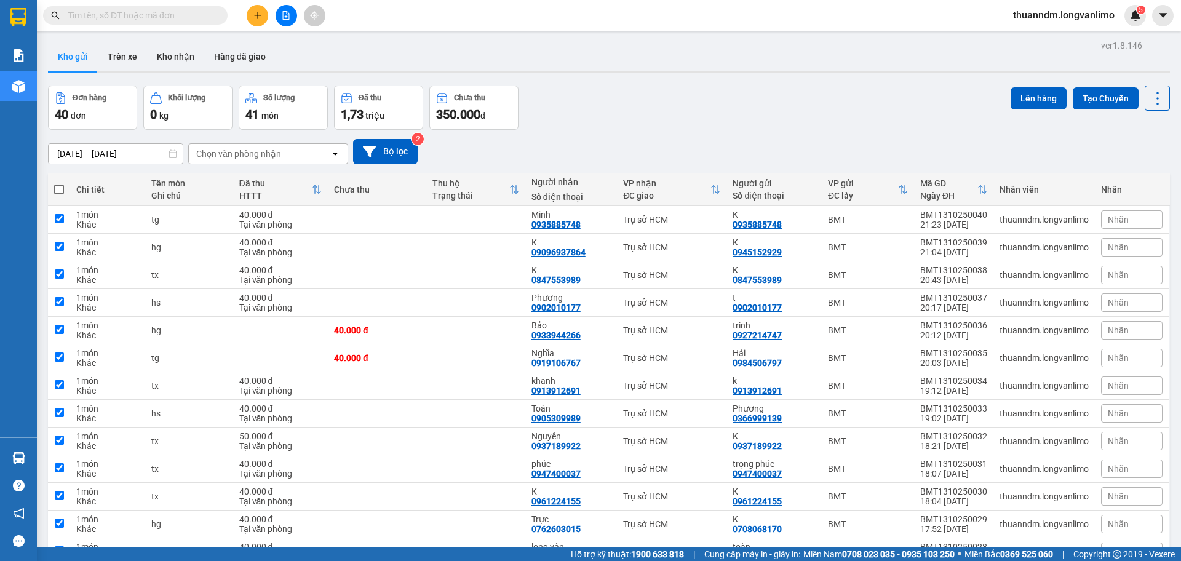
checkbox input "true"
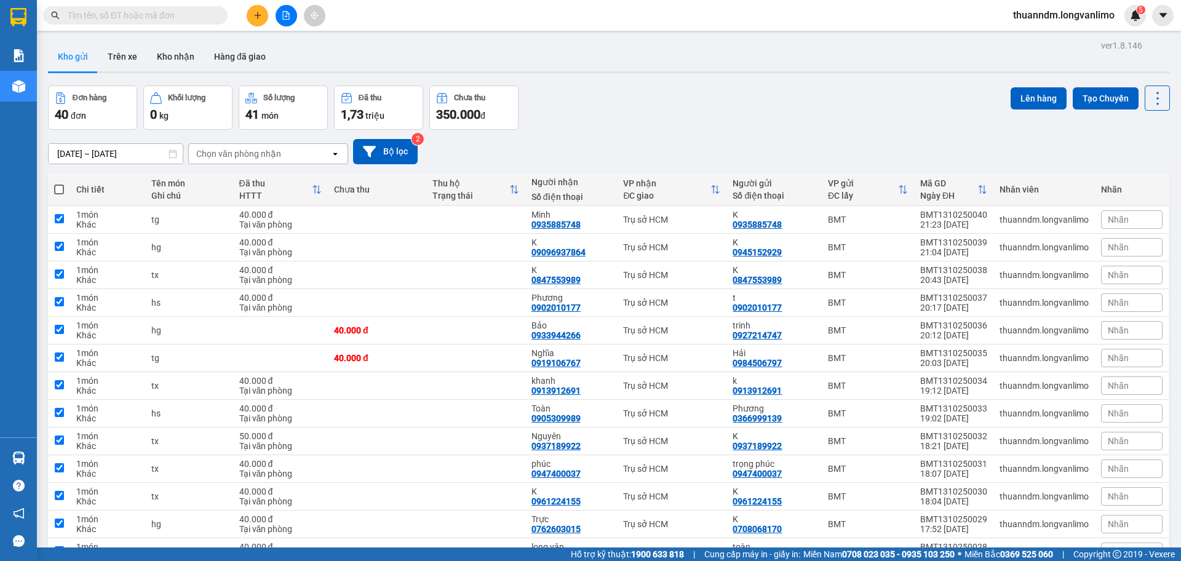
checkbox input "true"
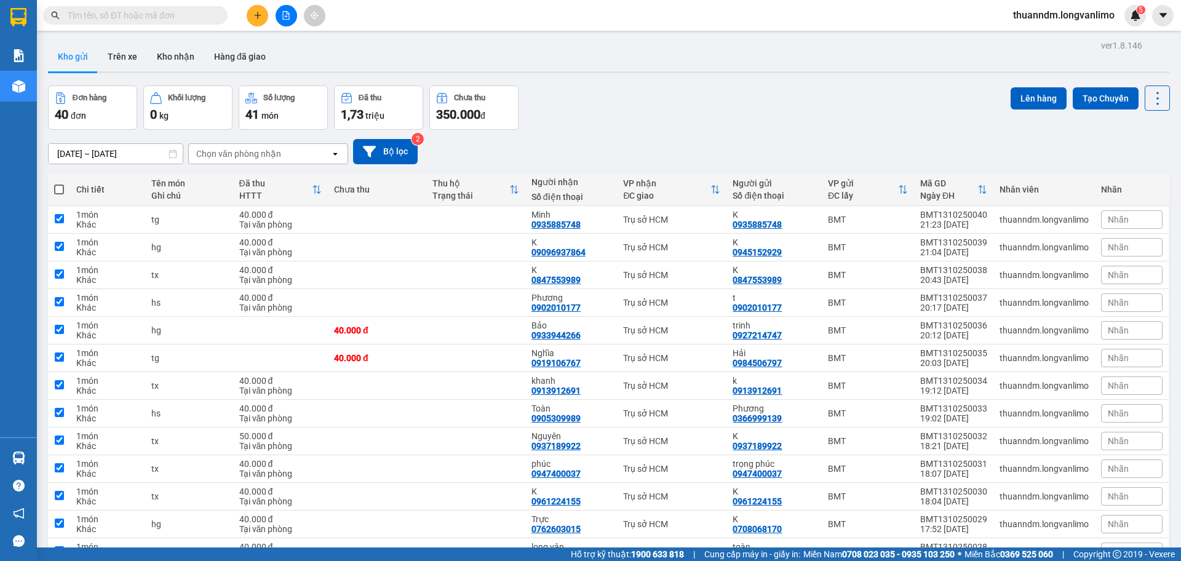
checkbox input "true"
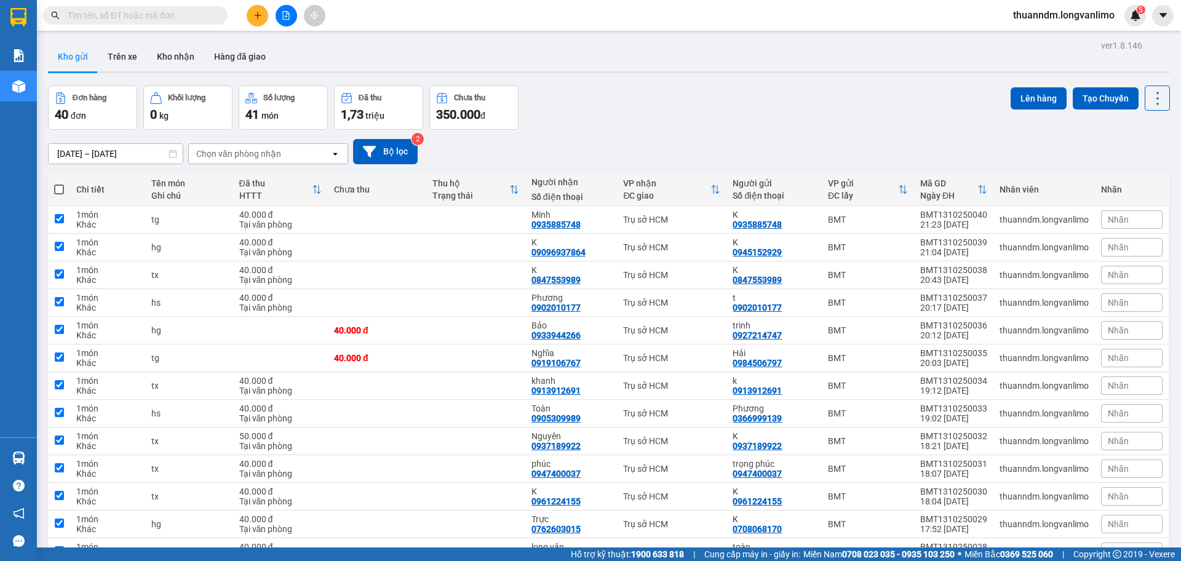
checkbox input "true"
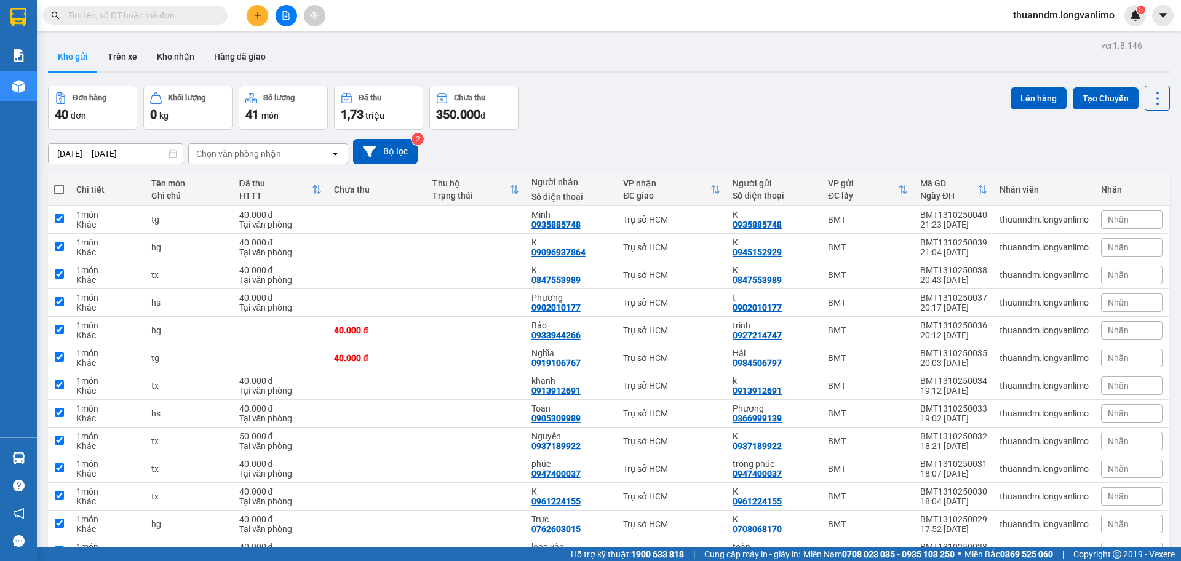
checkbox input "true"
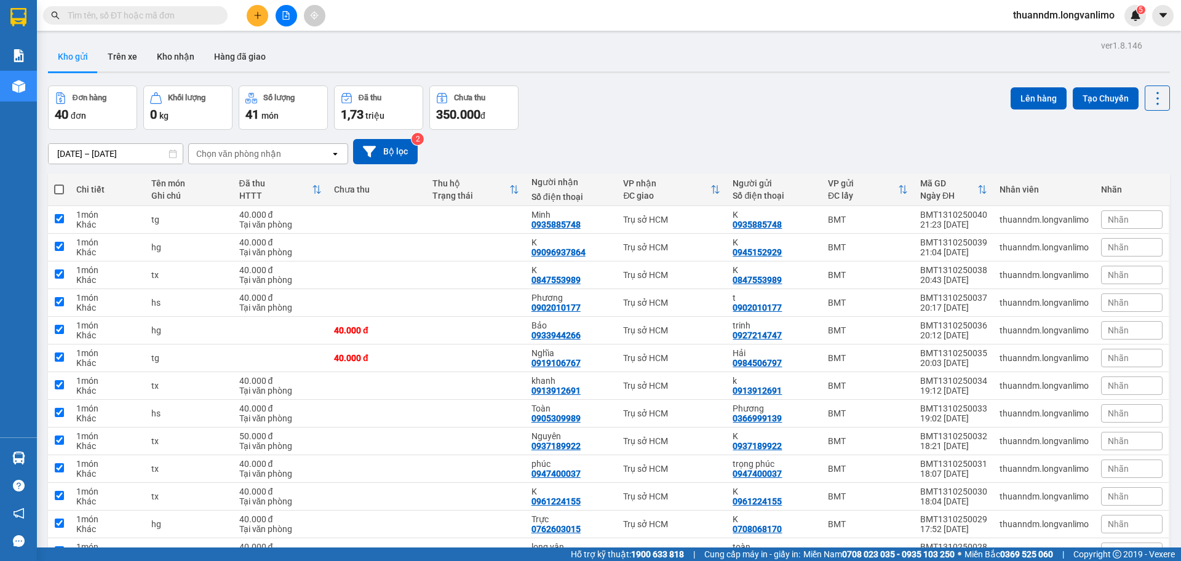
checkbox input "true"
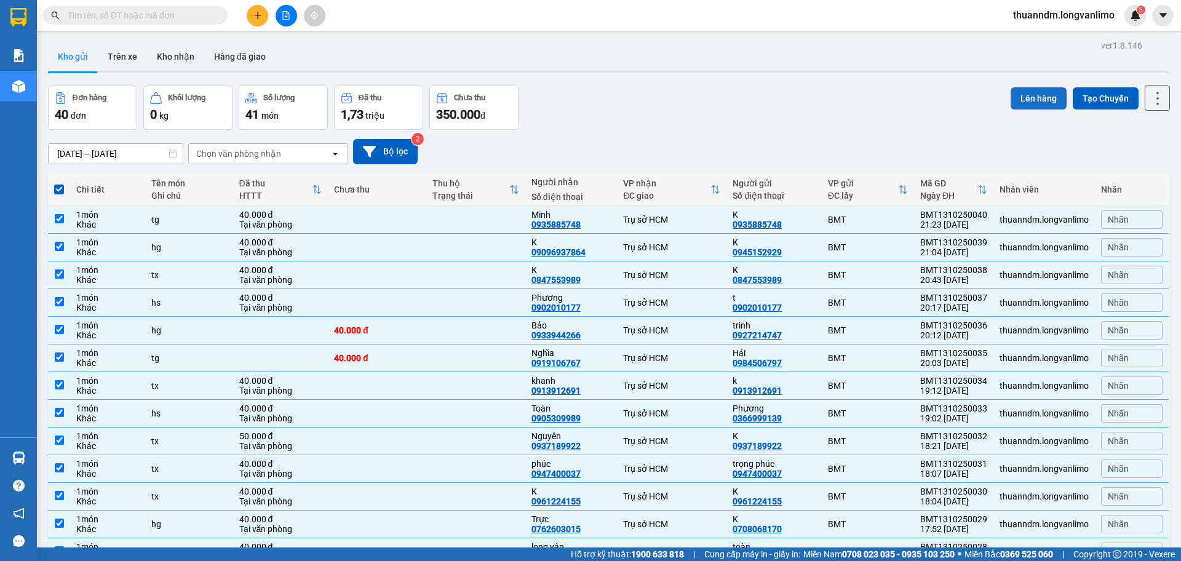
click at [1017, 93] on button "Lên hàng" at bounding box center [1039, 98] width 56 height 22
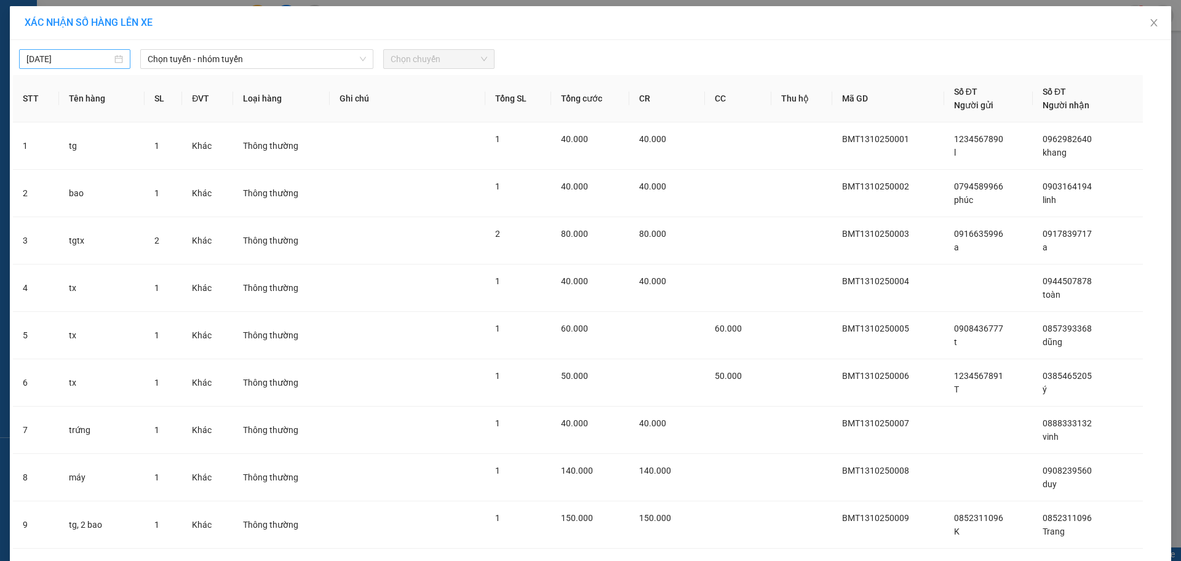
click at [109, 58] on div "[DATE]" at bounding box center [74, 59] width 97 height 14
click at [60, 164] on div "13" at bounding box center [56, 167] width 15 height 15
type input "[DATE]"
click at [201, 63] on span "Chọn tuyến - nhóm tuyến" at bounding box center [257, 59] width 218 height 18
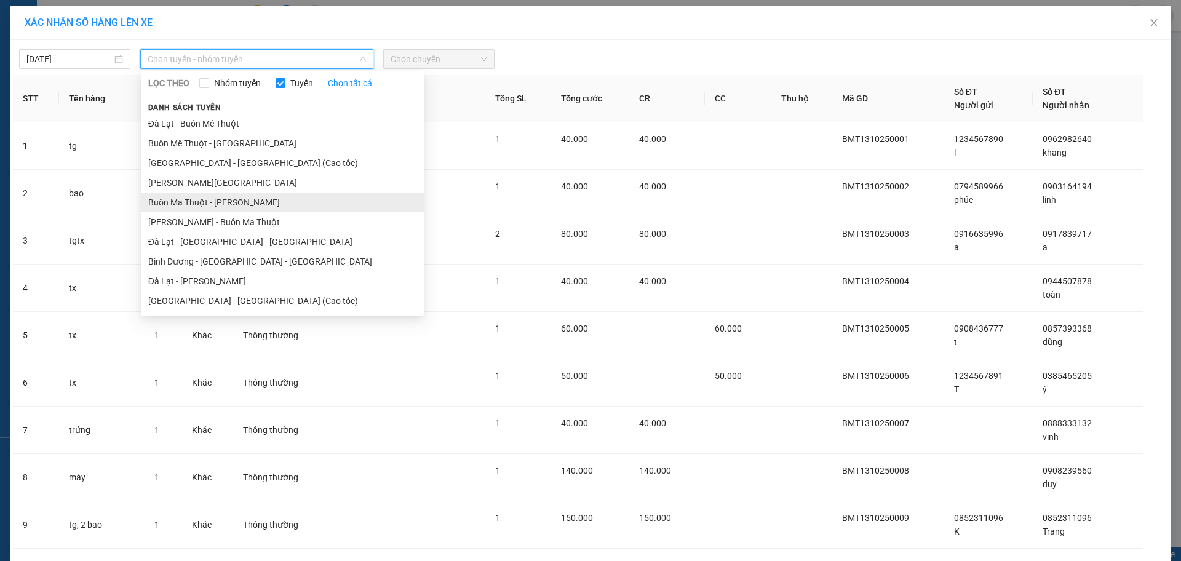
click at [237, 207] on li "Buôn Ma Thuột - [PERSON_NAME]" at bounding box center [282, 203] width 283 height 20
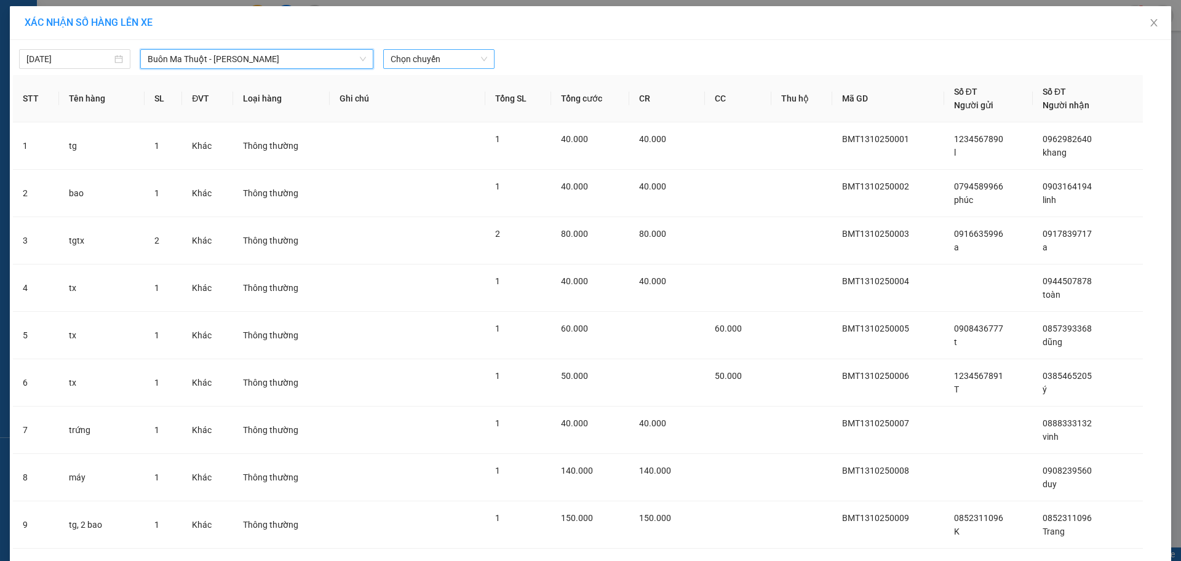
click at [412, 66] on span "Chọn chuyến" at bounding box center [439, 59] width 97 height 18
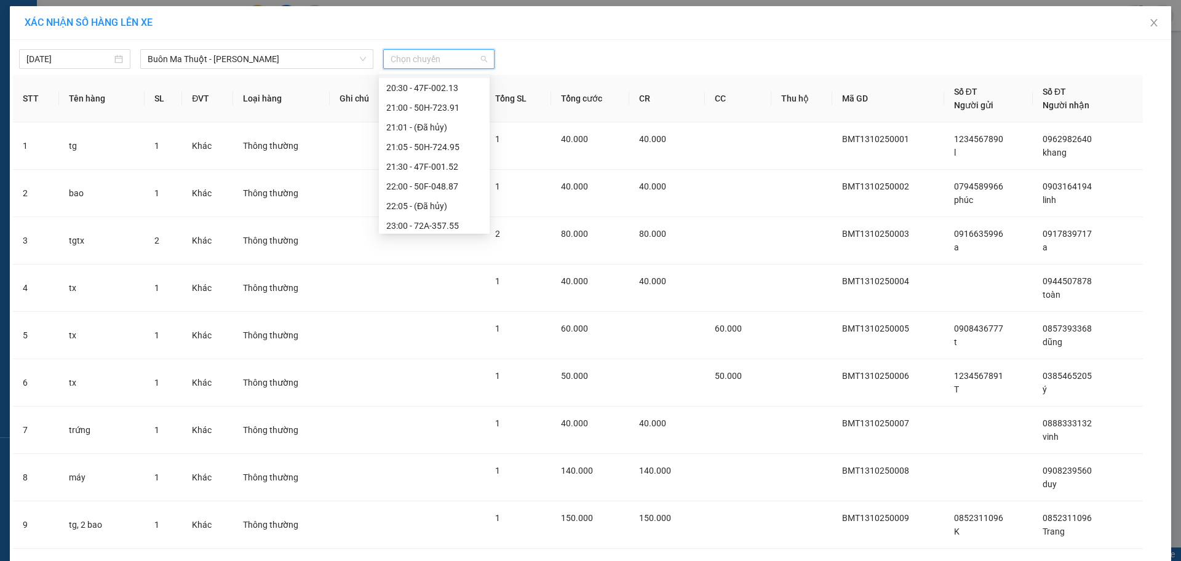
scroll to position [138, 0]
click at [443, 218] on div "23:59 - 50H-713.84" at bounding box center [434, 222] width 96 height 14
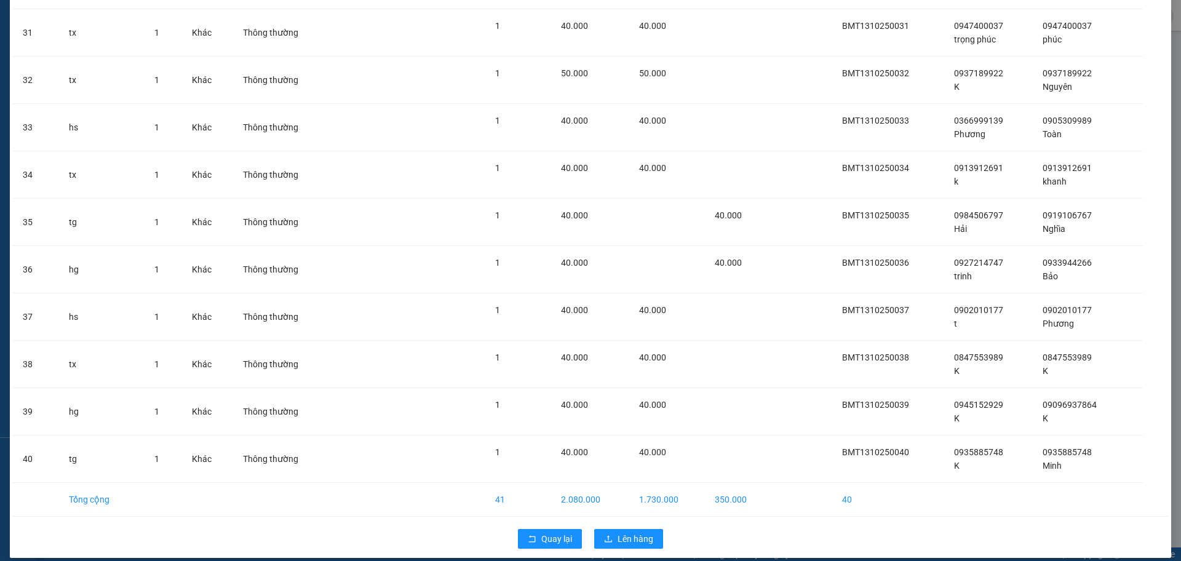
scroll to position [1553, 0]
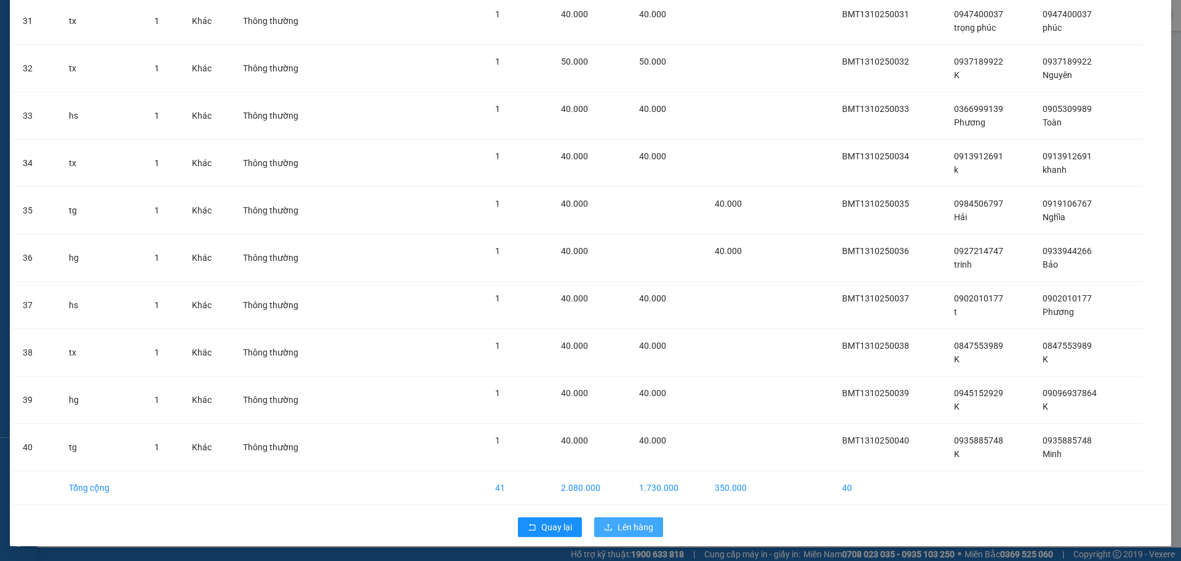
click at [638, 523] on span "Lên hàng" at bounding box center [636, 527] width 36 height 14
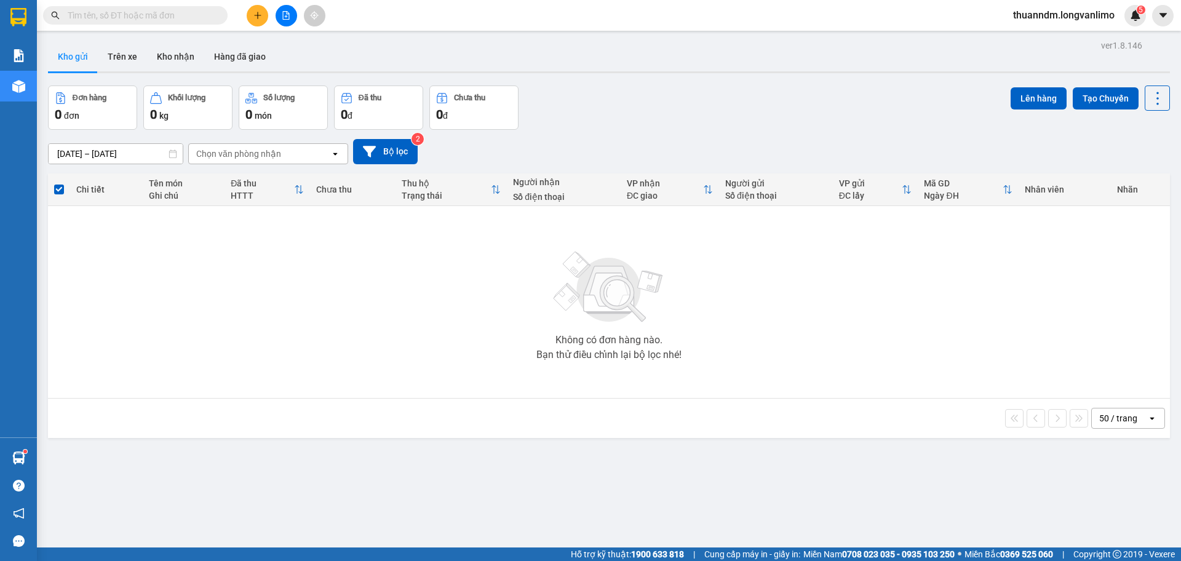
click at [277, 9] on div at bounding box center [286, 16] width 92 height 22
click at [282, 10] on button at bounding box center [287, 16] width 22 height 22
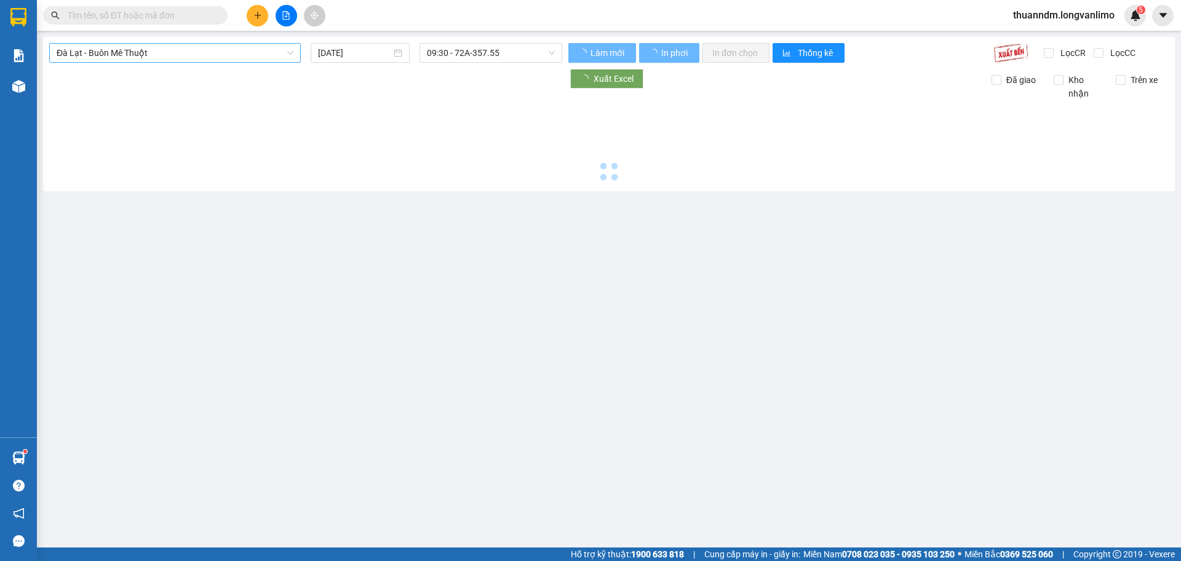
type input "[DATE]"
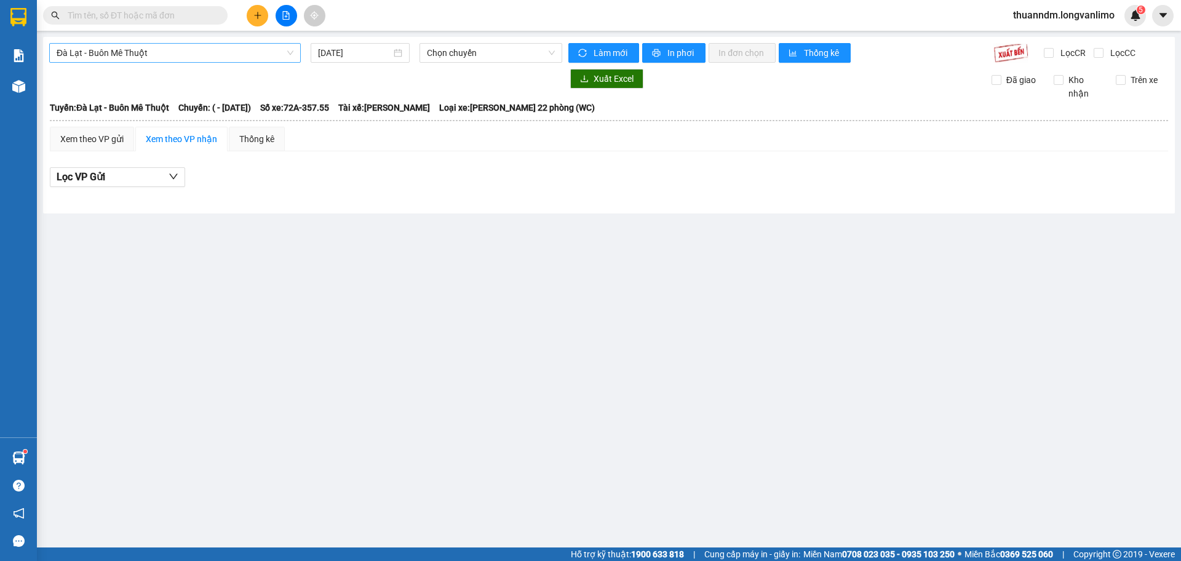
click at [240, 49] on span "Đà Lạt - Buôn Mê Thuột" at bounding box center [175, 53] width 237 height 18
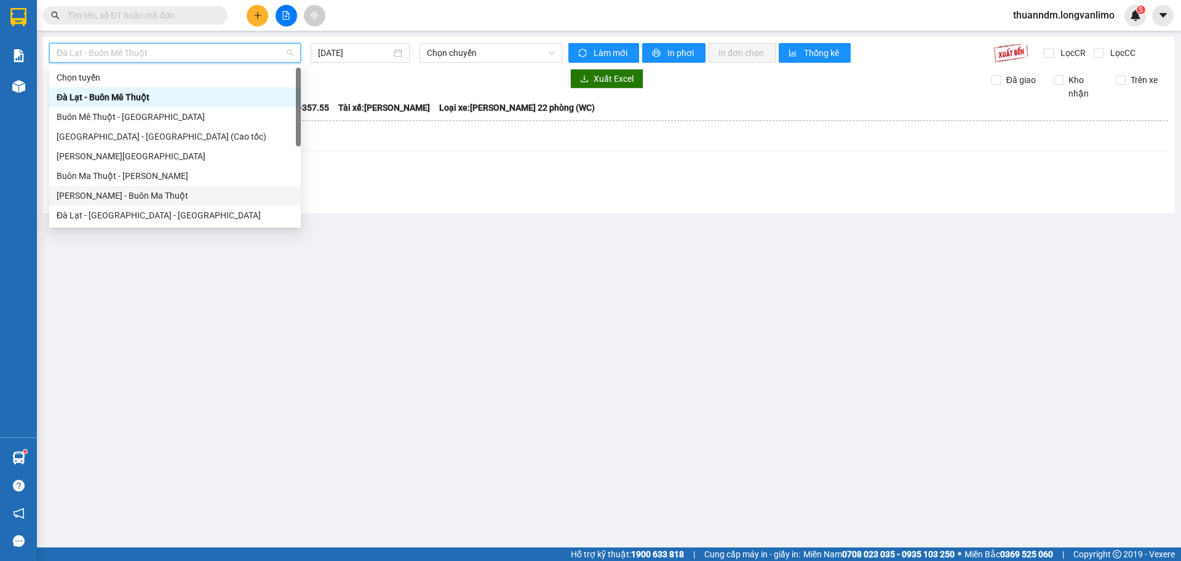
click at [175, 188] on div "[PERSON_NAME] - Buôn Ma Thuột" at bounding box center [175, 196] width 252 height 20
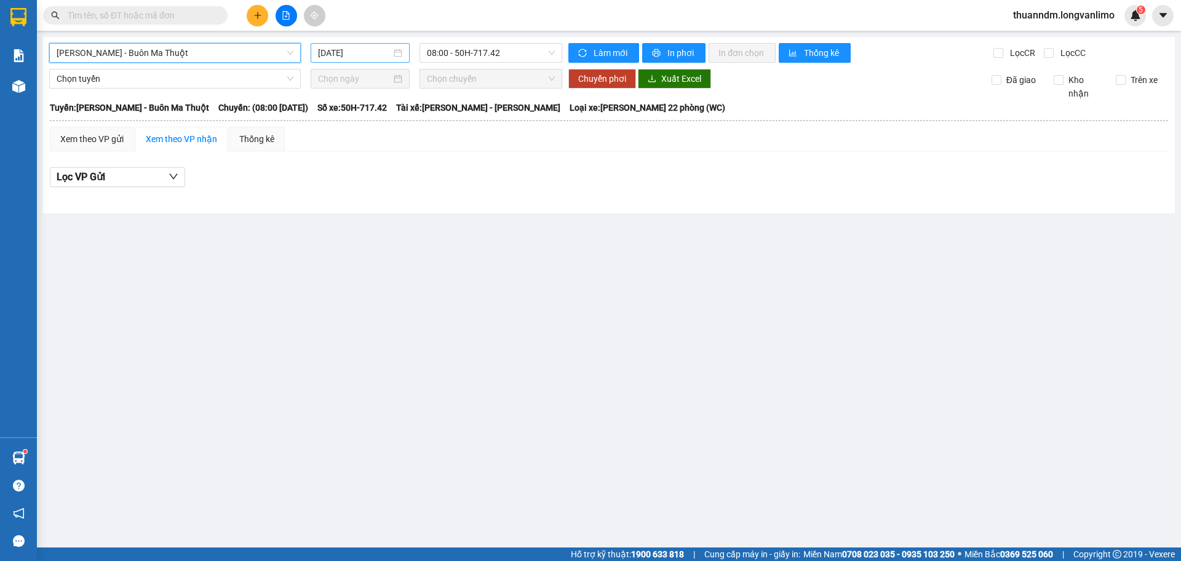
click at [354, 46] on div "[DATE]" at bounding box center [360, 53] width 99 height 20
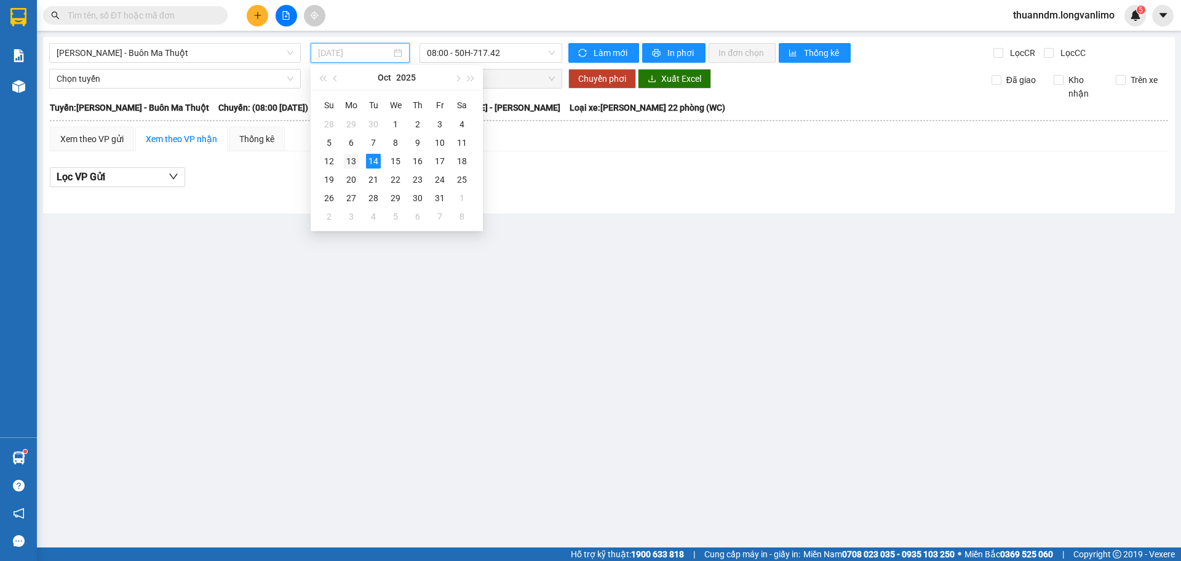
click at [360, 164] on td "13" at bounding box center [351, 161] width 22 height 18
type input "[DATE]"
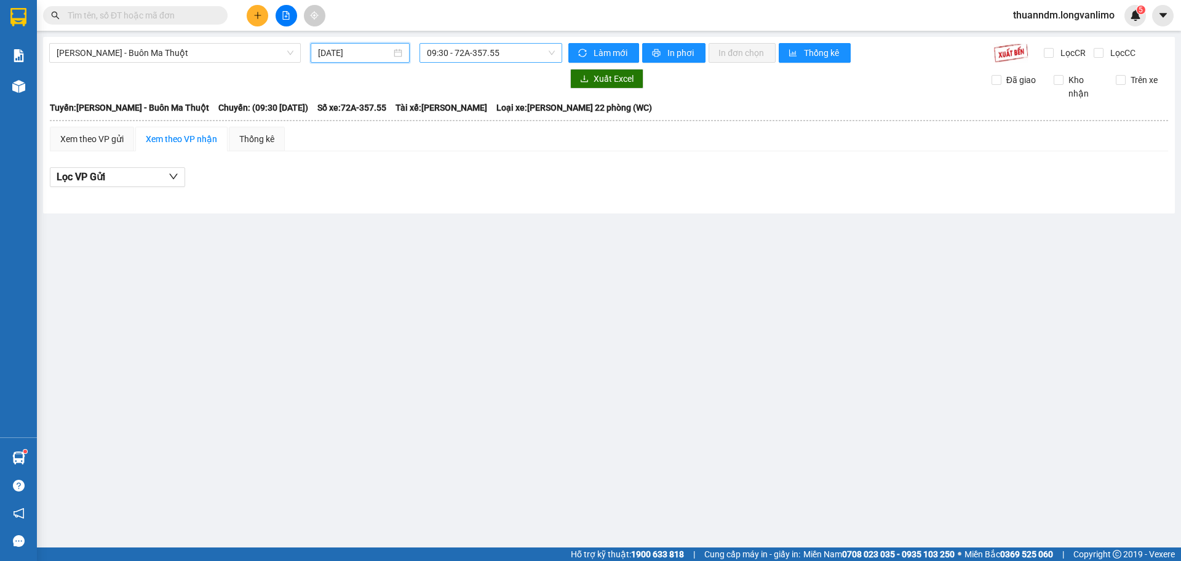
click at [456, 53] on span "09:30 - 72A-357.55" at bounding box center [491, 53] width 128 height 18
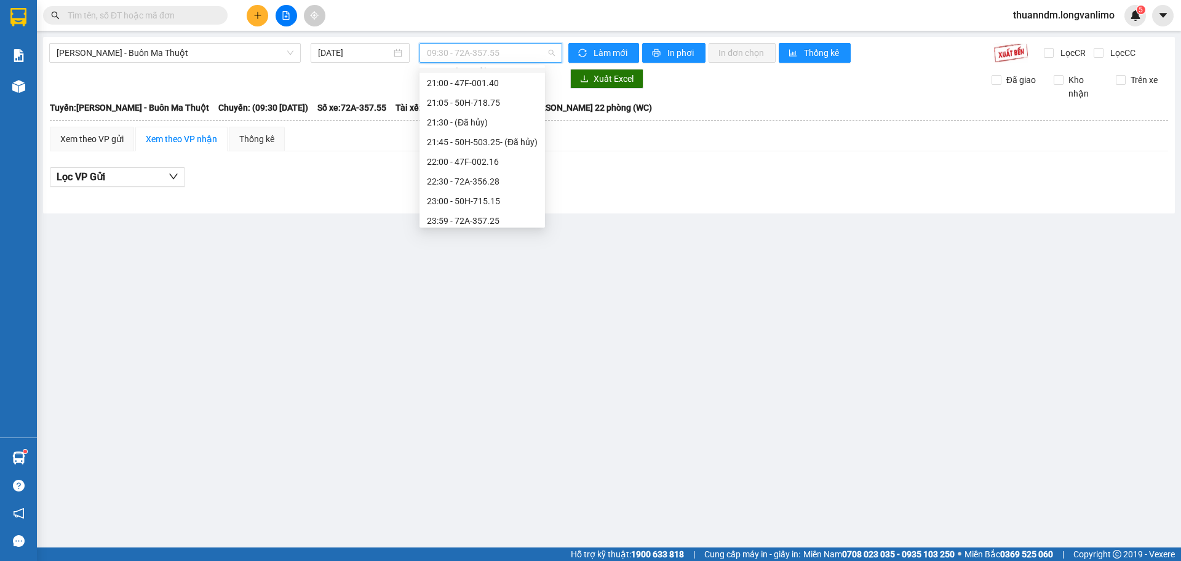
scroll to position [98, 0]
click at [494, 215] on div "23:59 - 72A-357.25" at bounding box center [482, 216] width 111 height 14
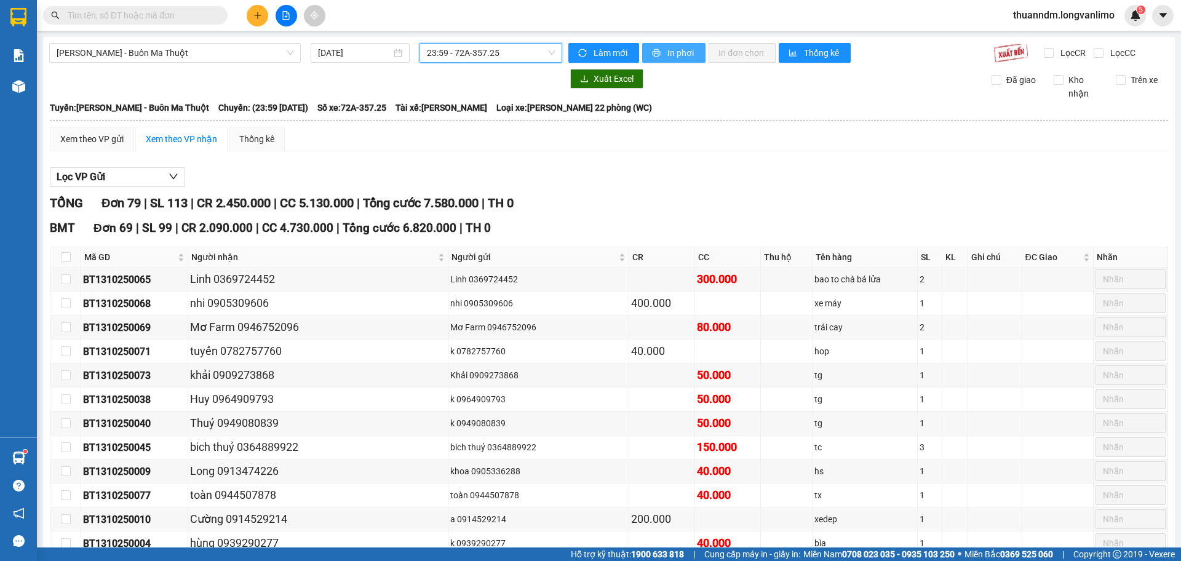
click at [674, 58] on span "In phơi" at bounding box center [681, 53] width 28 height 14
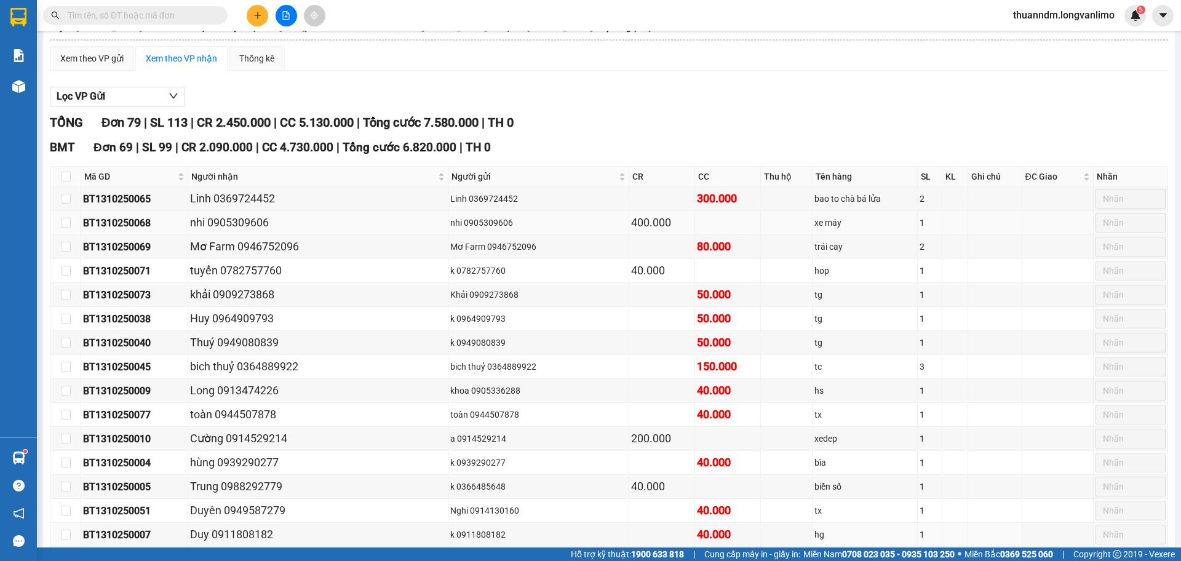
scroll to position [62, 0]
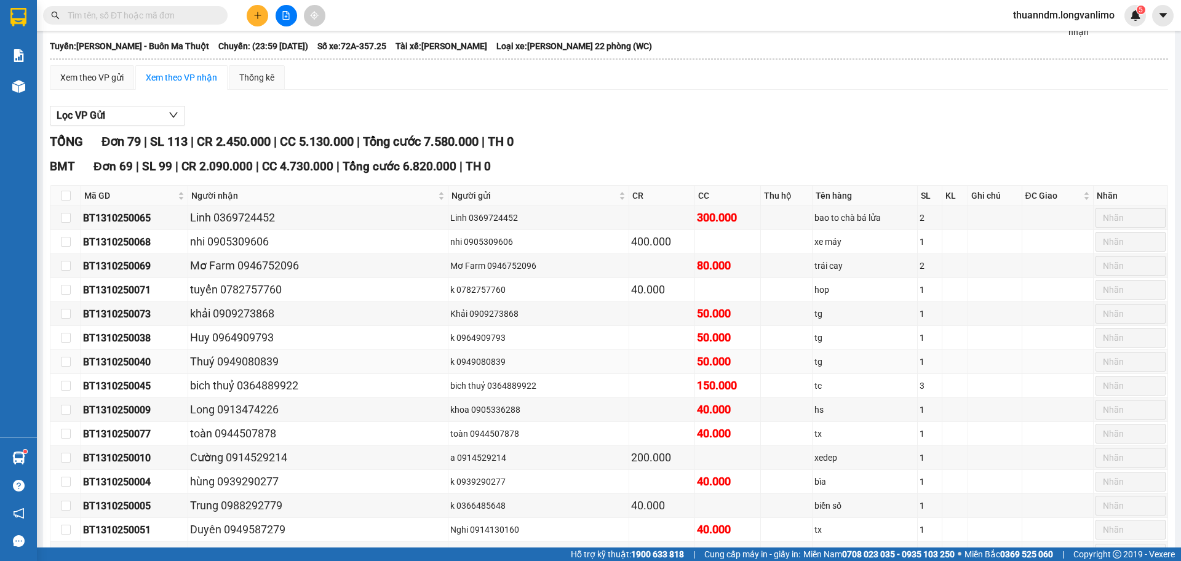
click at [722, 356] on div "50.000" at bounding box center [728, 361] width 62 height 17
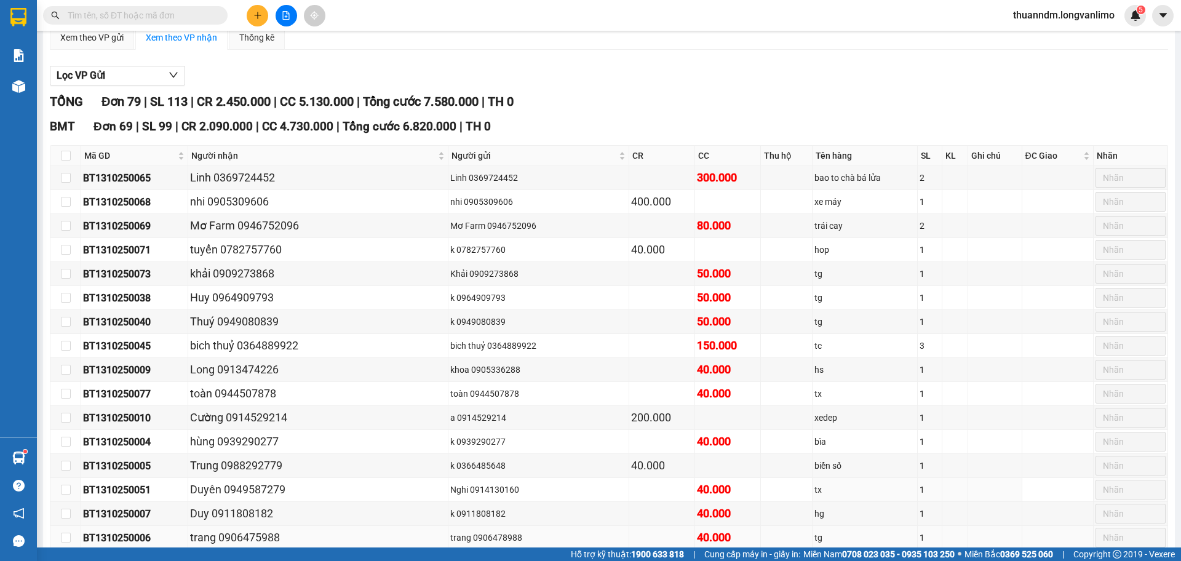
scroll to position [123, 0]
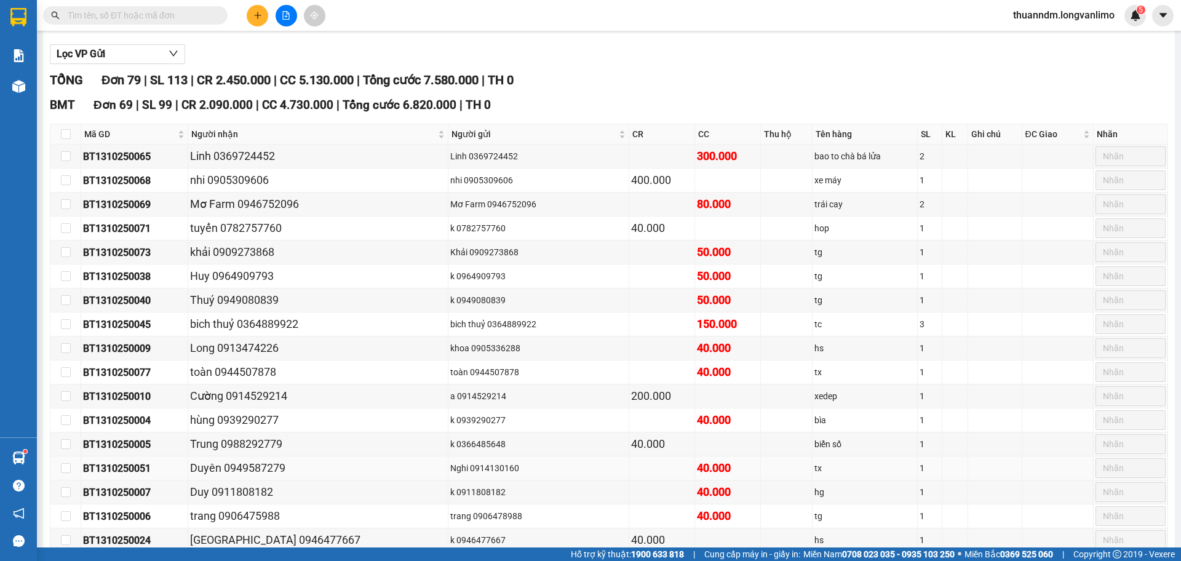
click at [711, 473] on div "40.000" at bounding box center [728, 467] width 62 height 17
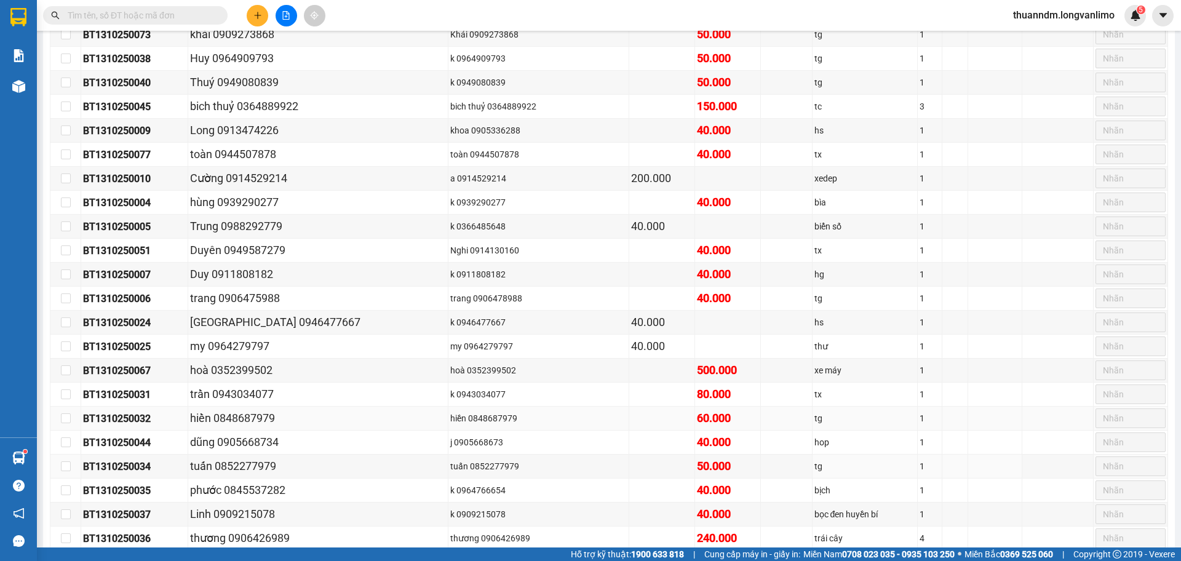
scroll to position [369, 0]
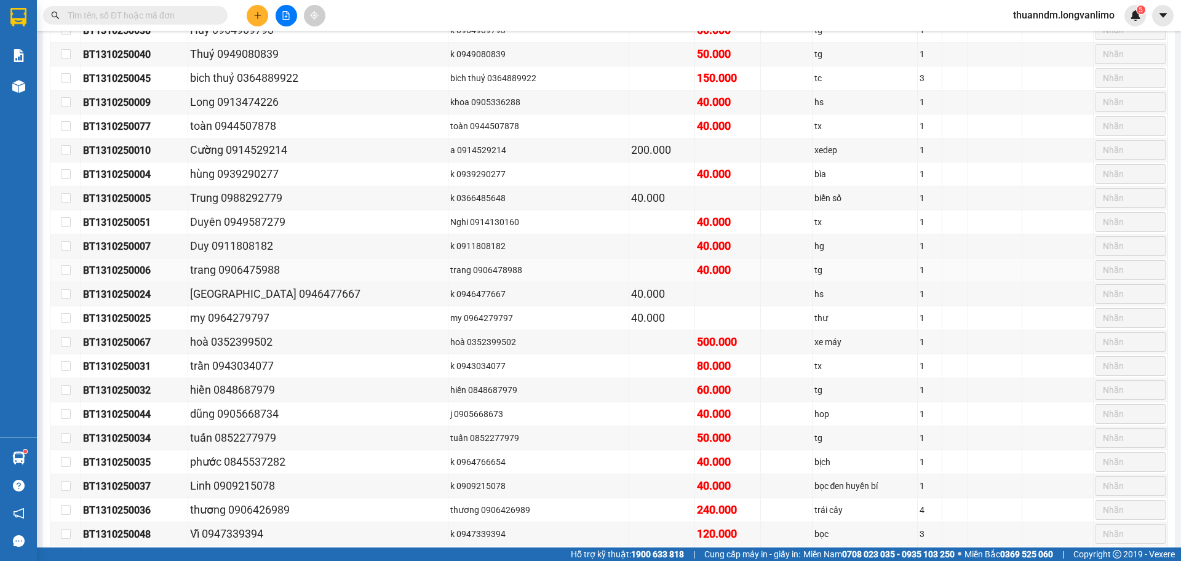
click at [708, 274] on div "40.000" at bounding box center [728, 269] width 62 height 17
click at [708, 346] on div "500.000" at bounding box center [728, 341] width 62 height 17
click at [722, 418] on div "40.000" at bounding box center [728, 413] width 62 height 17
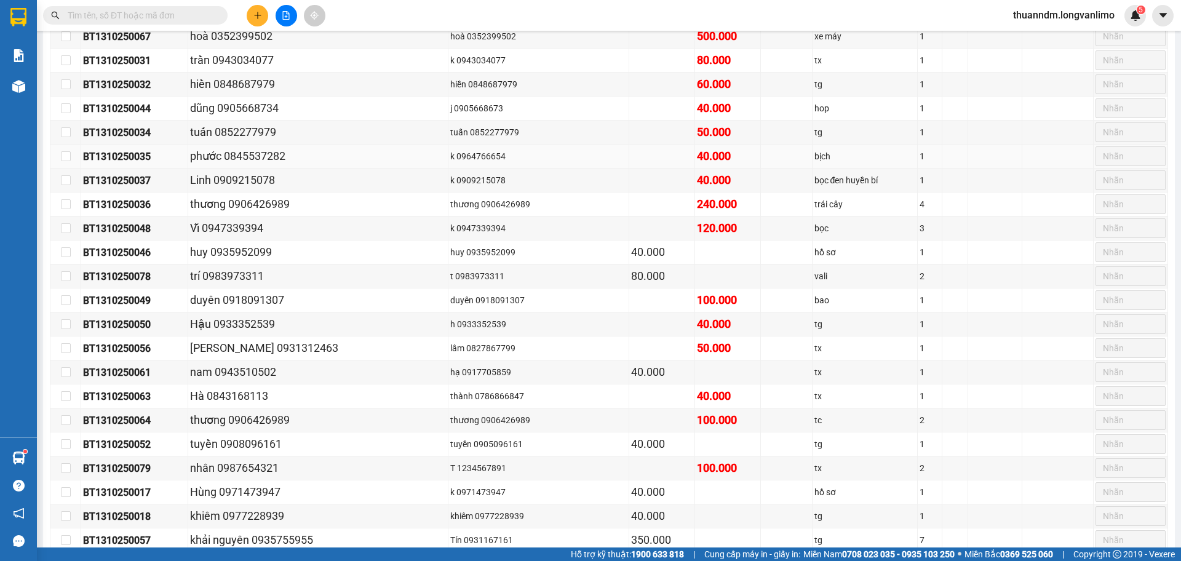
scroll to position [677, 0]
click at [715, 304] on div "100.000" at bounding box center [728, 298] width 62 height 17
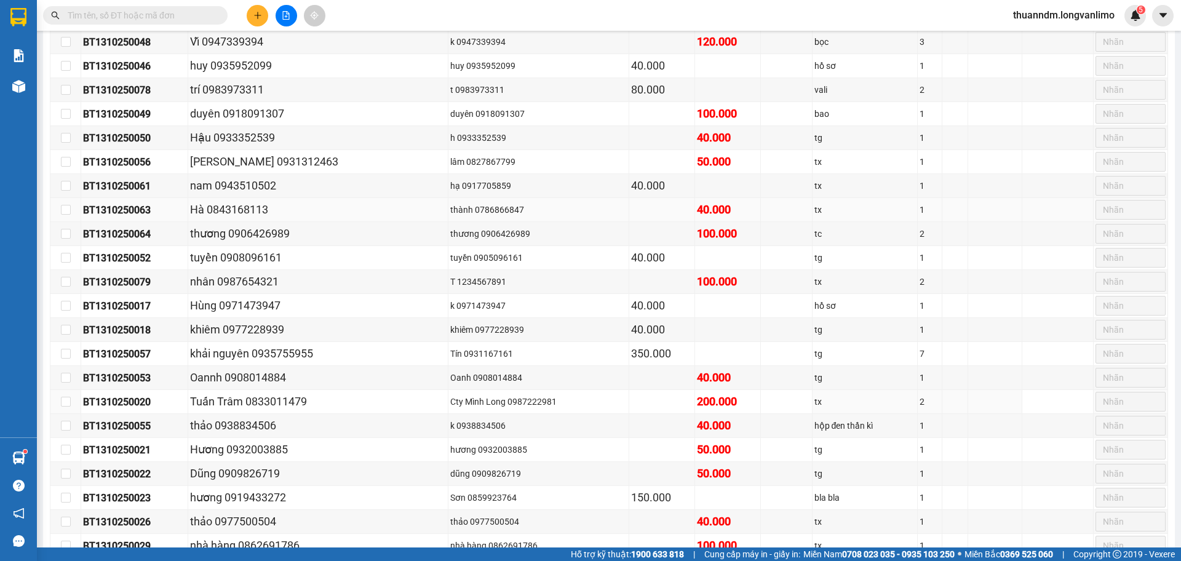
scroll to position [923, 0]
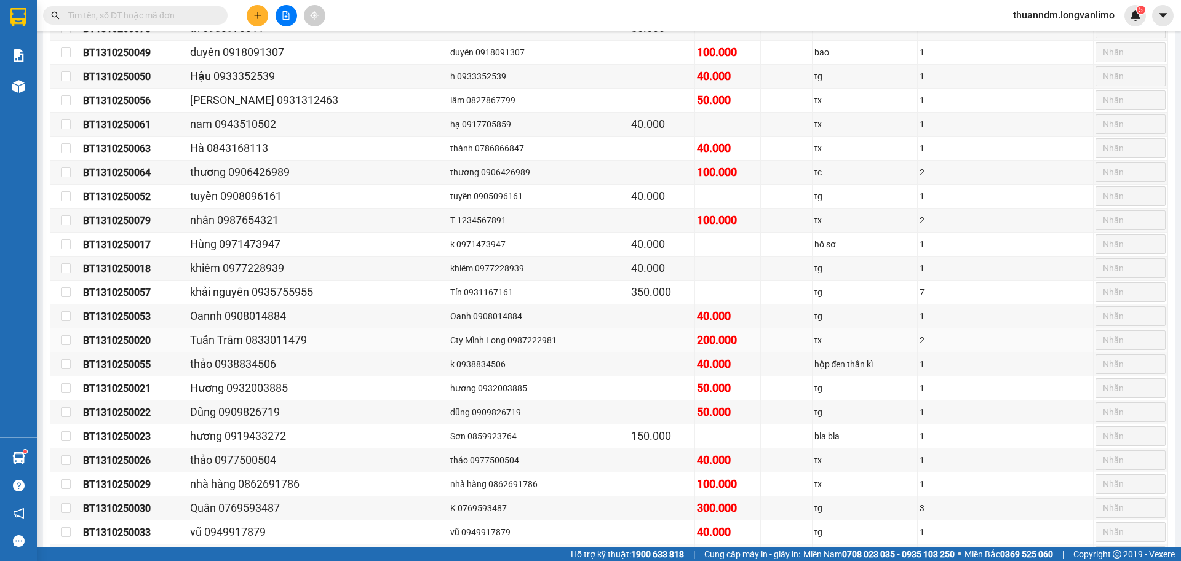
click at [728, 341] on td "200.000" at bounding box center [728, 340] width 66 height 24
click at [729, 408] on td "50.000" at bounding box center [728, 412] width 66 height 24
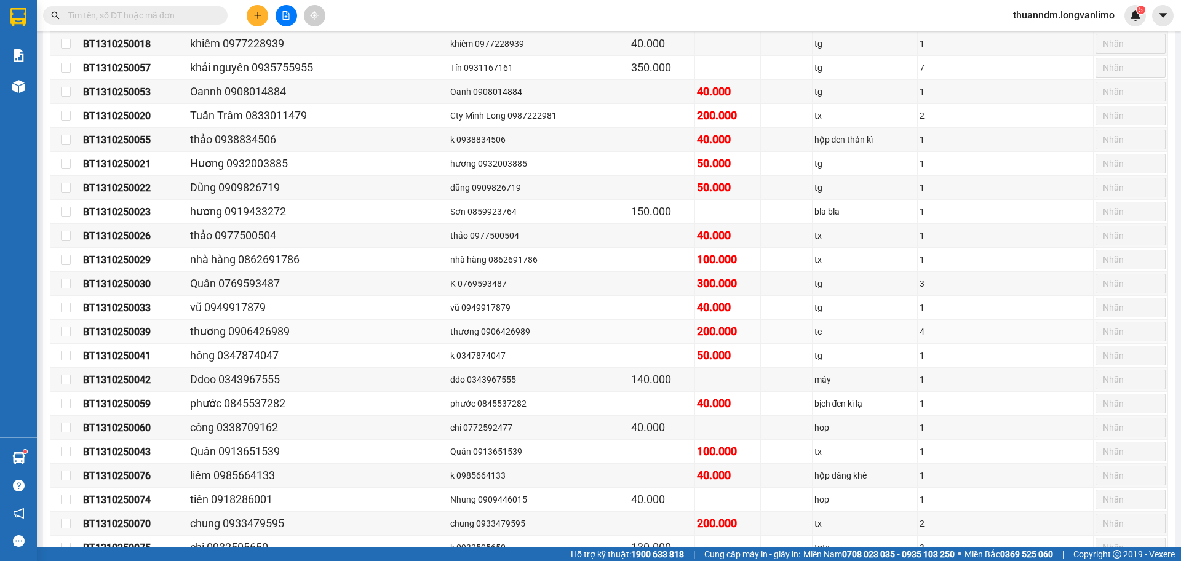
scroll to position [1230, 0]
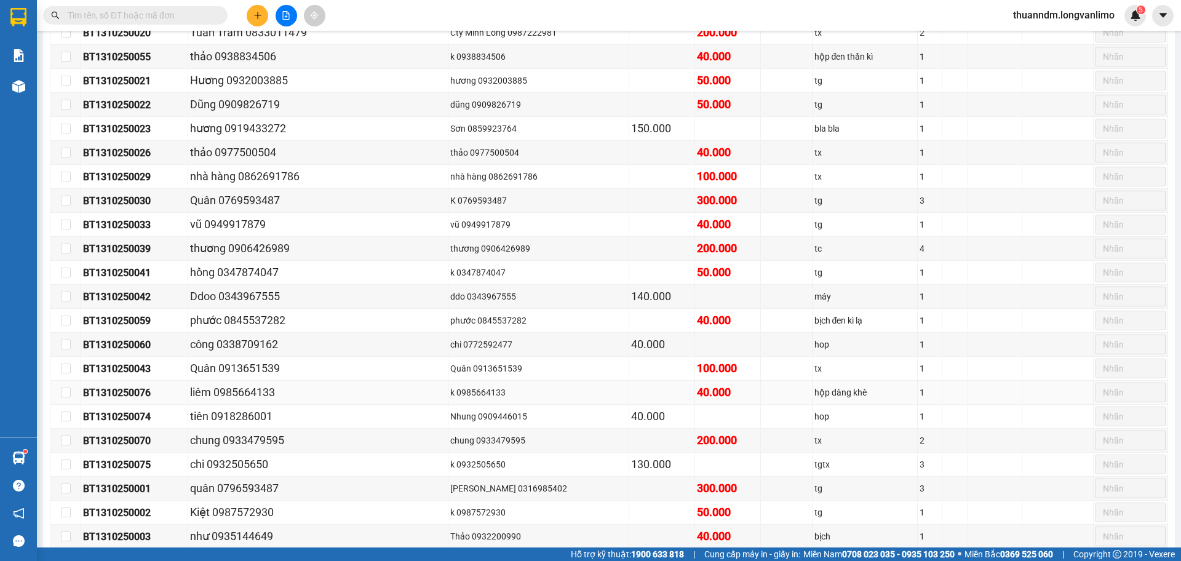
click at [761, 399] on td at bounding box center [786, 393] width 51 height 24
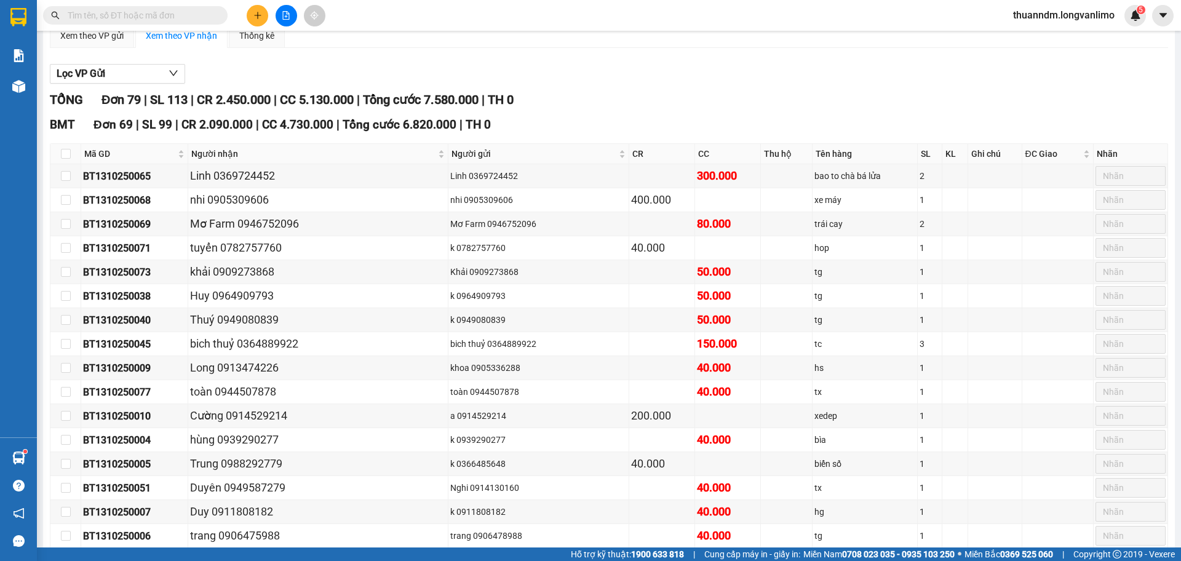
scroll to position [62, 0]
